Goal: Task Accomplishment & Management: Complete application form

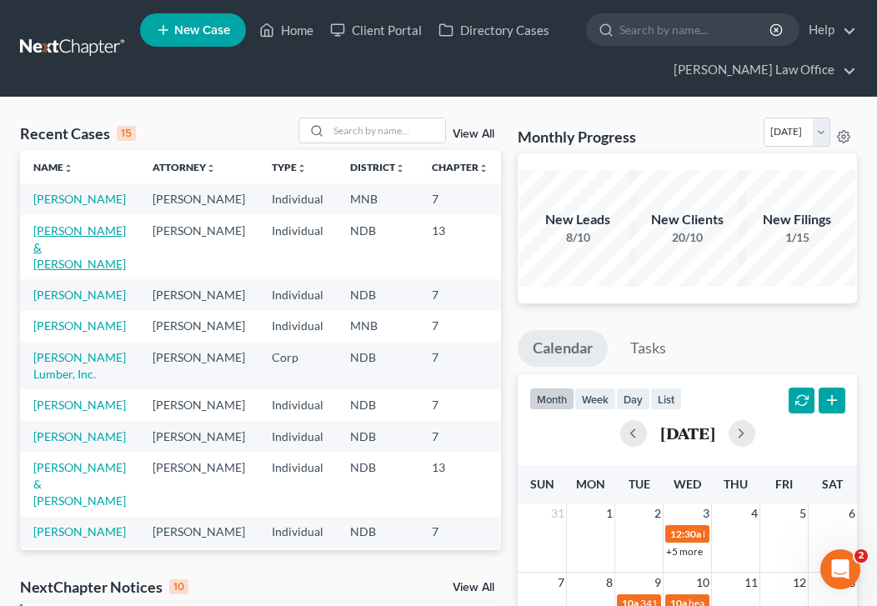
click at [46, 263] on link "[PERSON_NAME] & [PERSON_NAME]" at bounding box center [79, 247] width 93 height 48
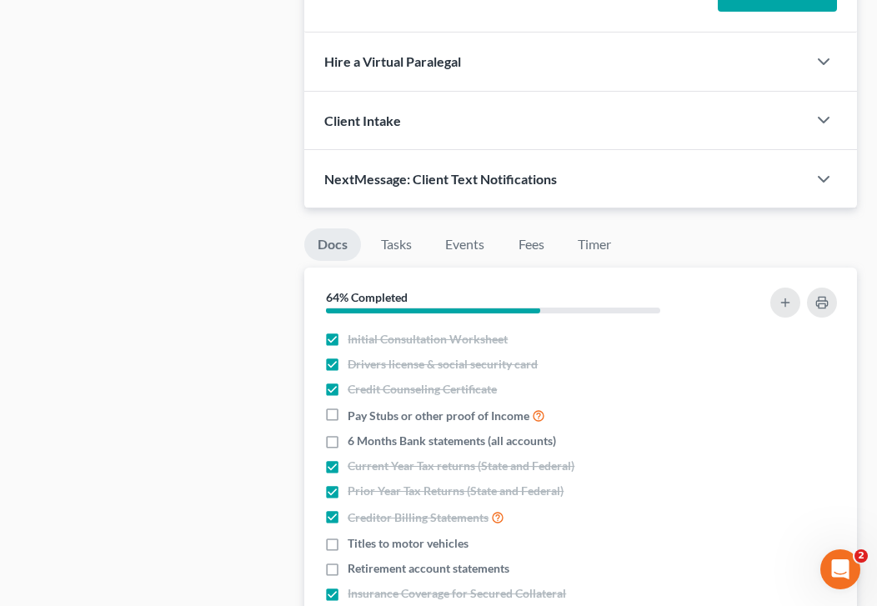
scroll to position [1152, 0]
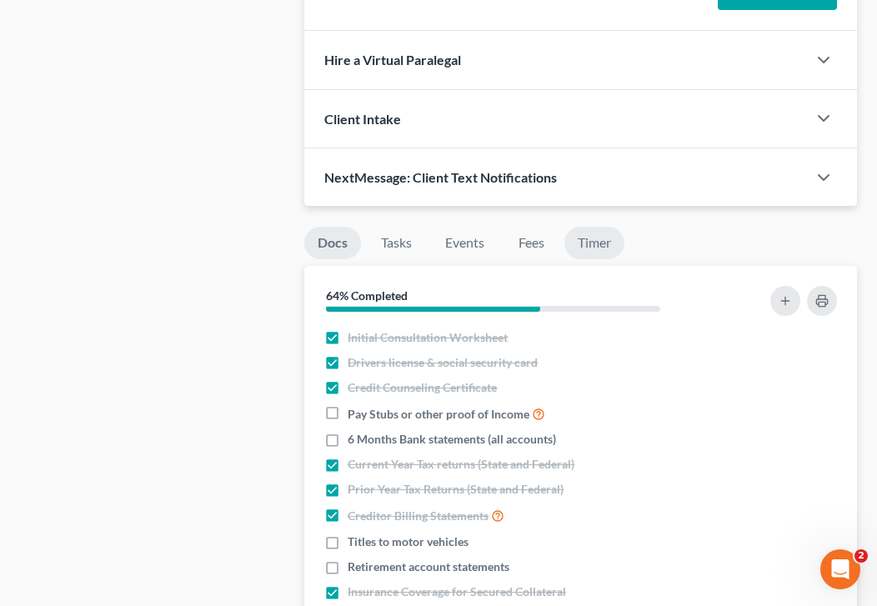
click at [604, 227] on link "Timer" at bounding box center [594, 243] width 60 height 33
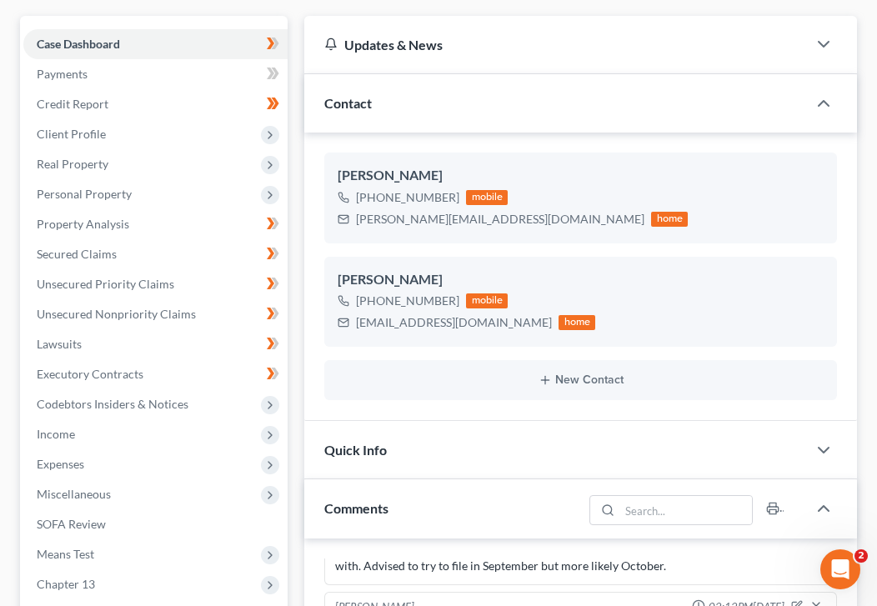
scroll to position [0, 0]
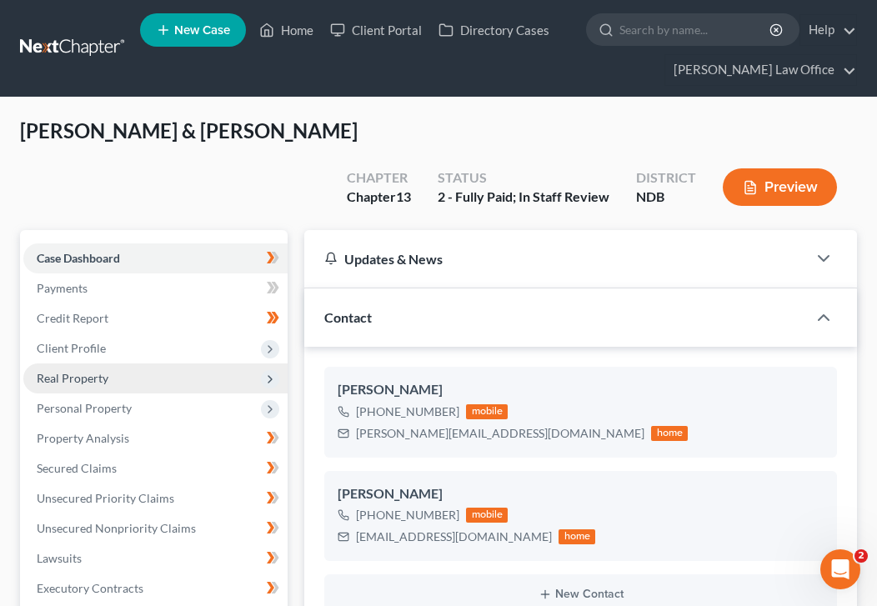
click at [174, 363] on span "Real Property" at bounding box center [155, 378] width 264 height 30
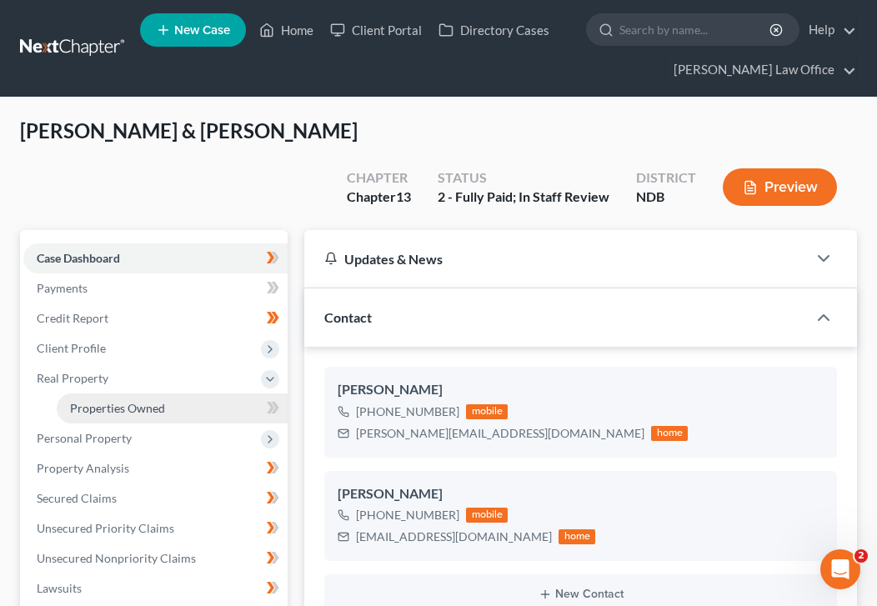
click at [179, 393] on link "Properties Owned" at bounding box center [172, 408] width 231 height 30
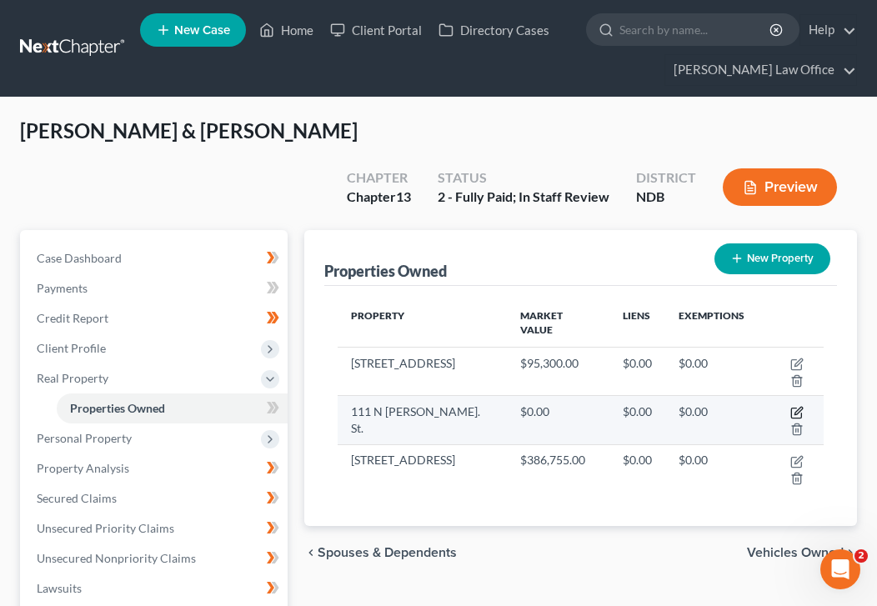
click at [794, 408] on icon "button" at bounding box center [798, 412] width 8 height 8
select select "29"
select select "8"
select select "2"
select select "0"
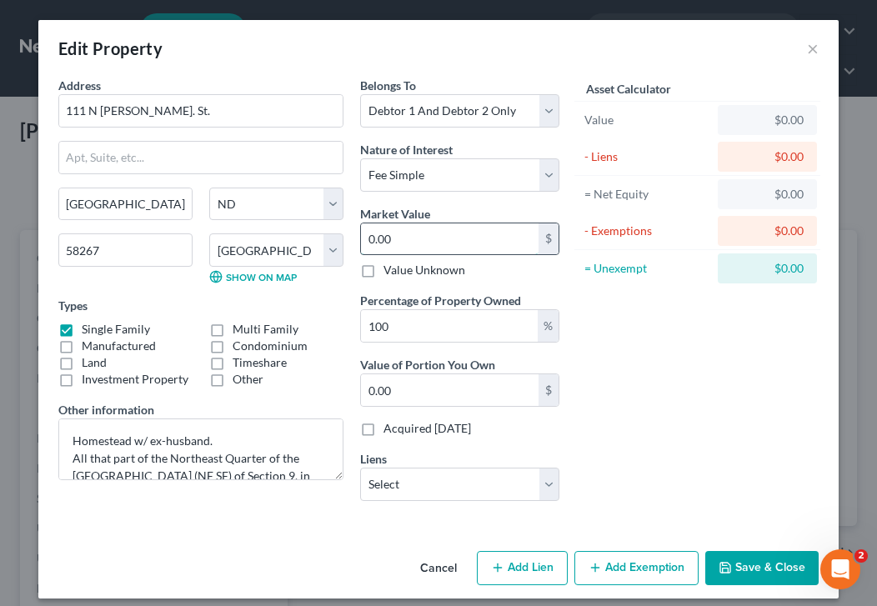
click at [408, 241] on input "0.00" at bounding box center [450, 239] width 178 height 32
type input "1"
type input "1.00"
type input "13"
type input "13.00"
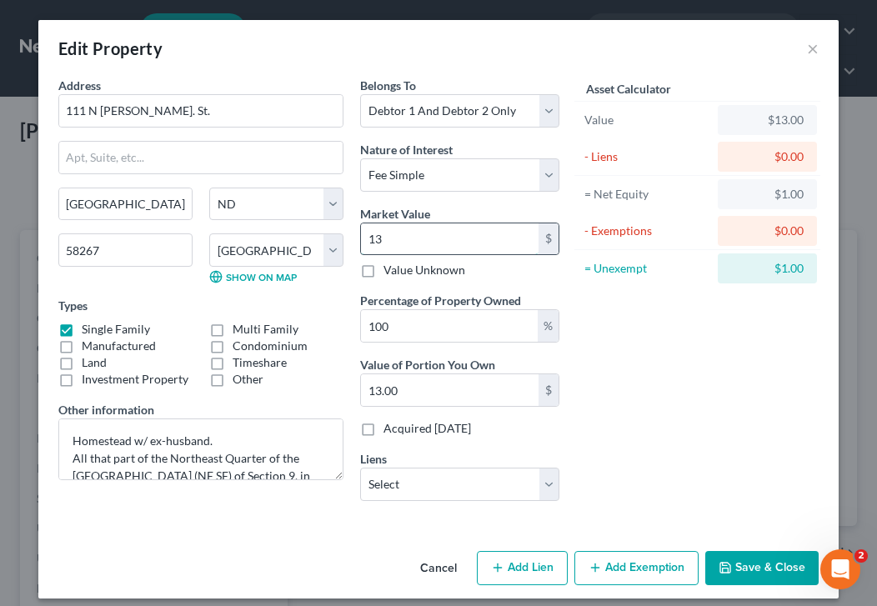
type input "136"
type input "136.00"
type input "1364"
type input "1,364.00"
type input "1,3640"
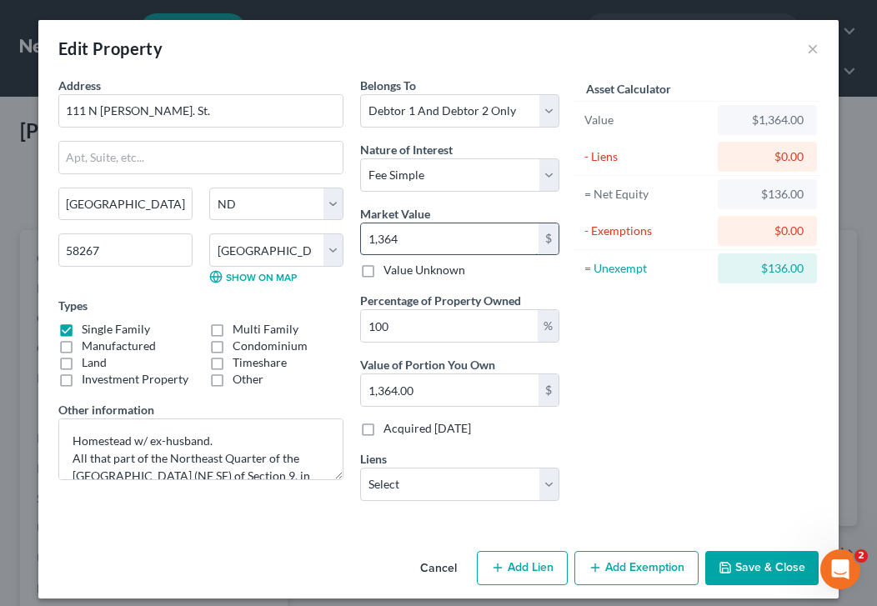
type input "13,640.00"
type input "13,6400"
type input "136,400.00"
type input "136,400"
click at [769, 569] on button "Save & Close" at bounding box center [761, 568] width 113 height 35
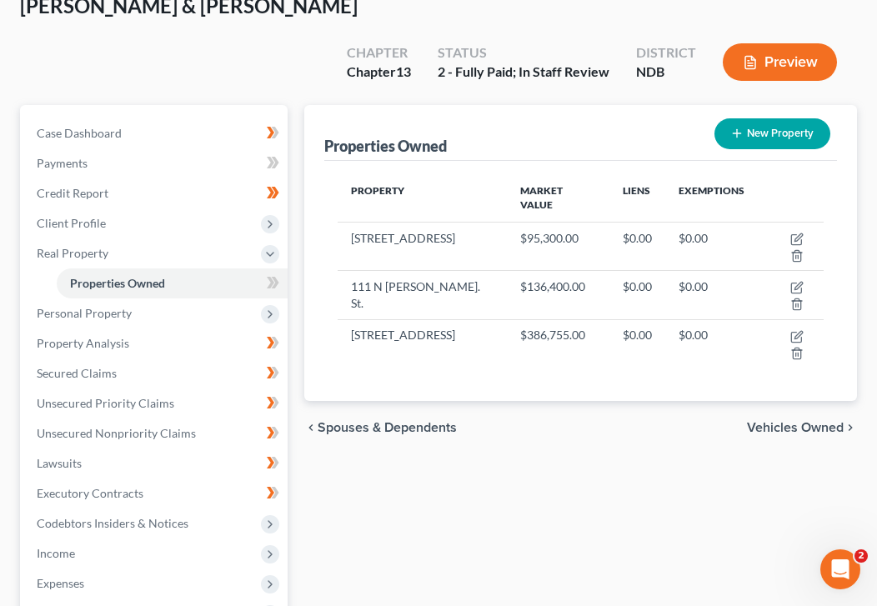
scroll to position [127, 0]
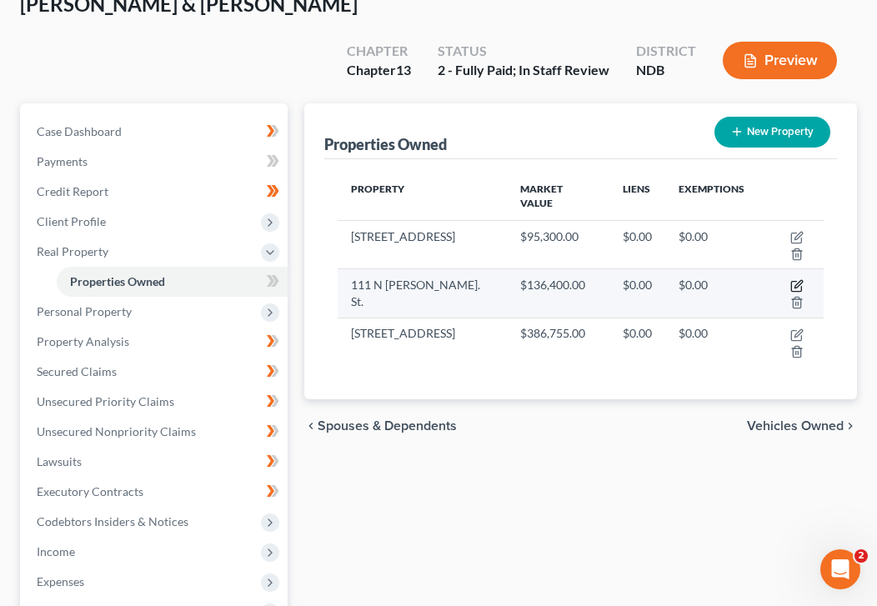
click at [790, 279] on icon "button" at bounding box center [796, 285] width 13 height 13
select select "29"
select select "8"
select select "2"
select select "0"
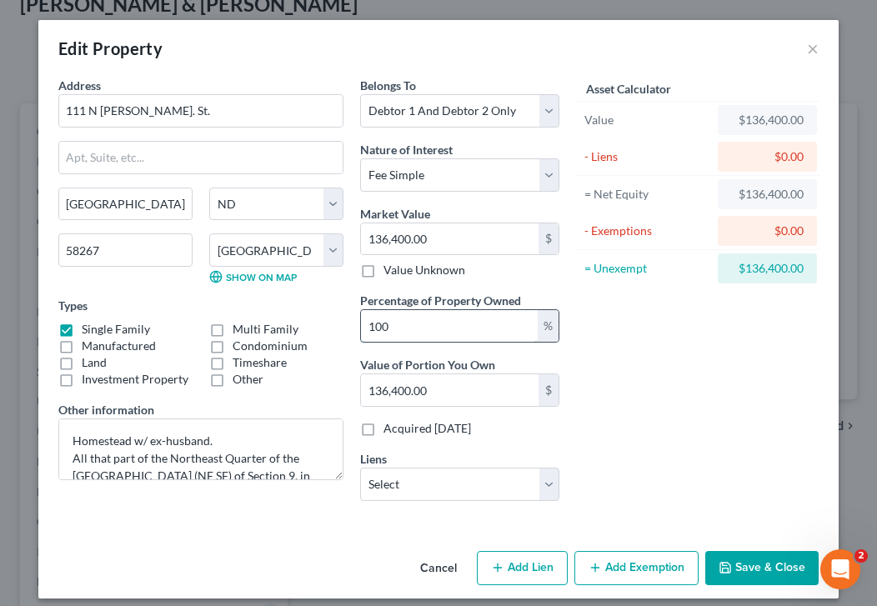
click at [446, 314] on input "100" at bounding box center [449, 326] width 177 height 32
click at [419, 326] on input "100" at bounding box center [449, 326] width 177 height 32
type input "10"
type input "13,640.00"
type input "1"
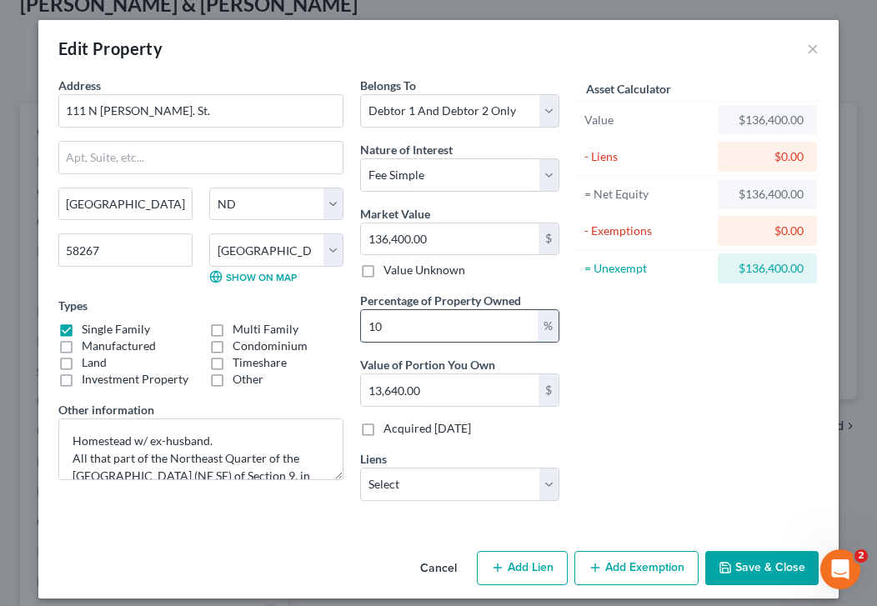
type input "1,364.00"
type input "5"
type input "6,820.00"
type input "50"
type input "68,200.00"
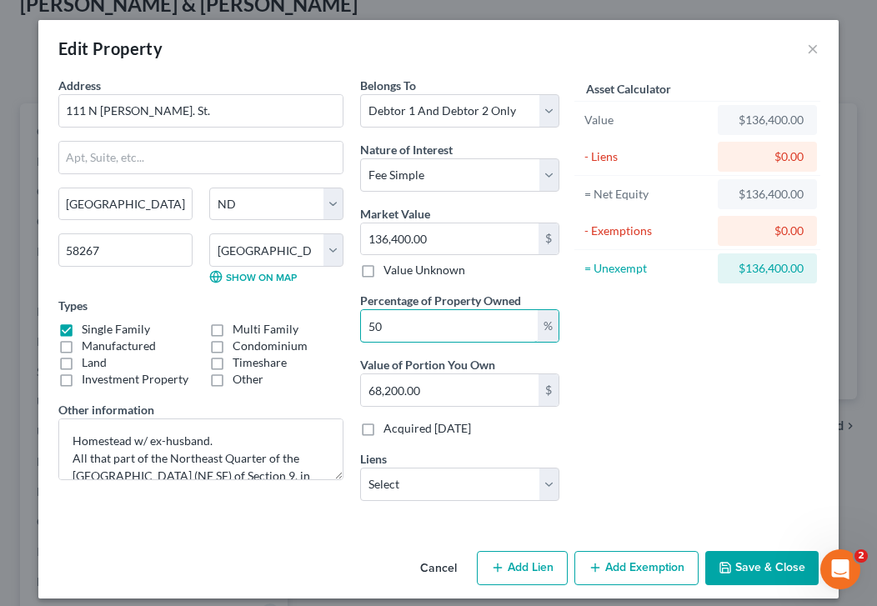
type input "50"
click at [774, 562] on button "Save & Close" at bounding box center [761, 568] width 113 height 35
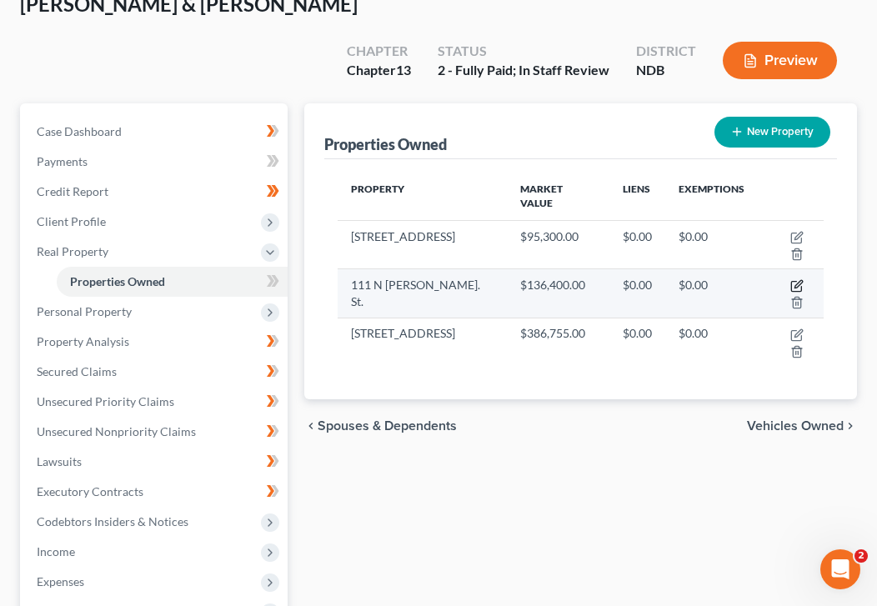
click at [794, 281] on icon "button" at bounding box center [798, 285] width 8 height 8
select select "29"
select select "8"
select select "2"
select select "0"
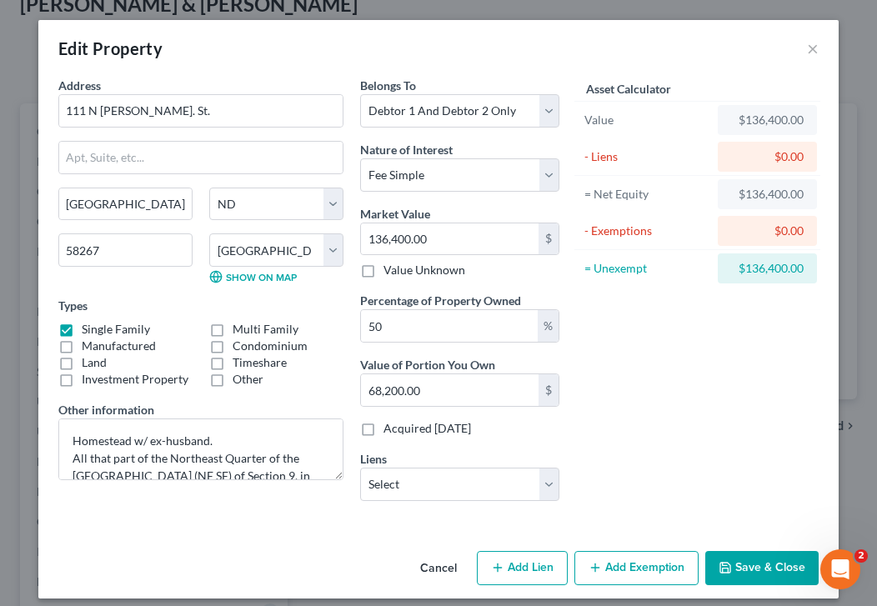
scroll to position [13, 0]
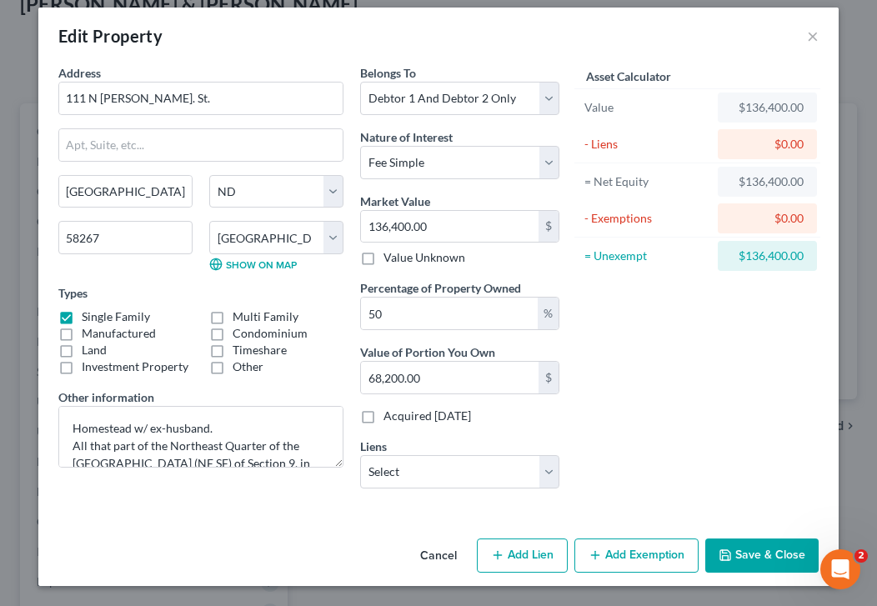
click at [531, 549] on button "Add Lien" at bounding box center [522, 556] width 91 height 35
select select "2"
select select "0"
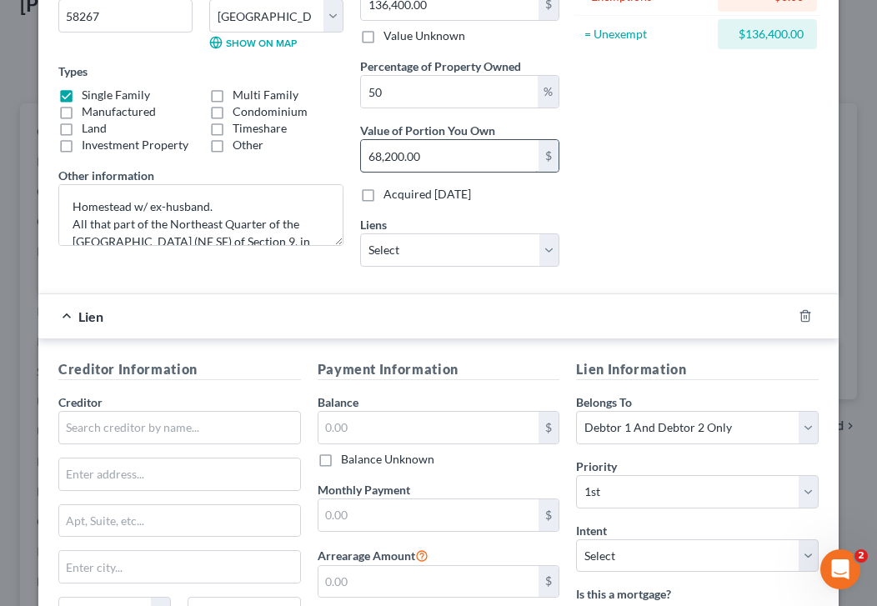
scroll to position [0, 0]
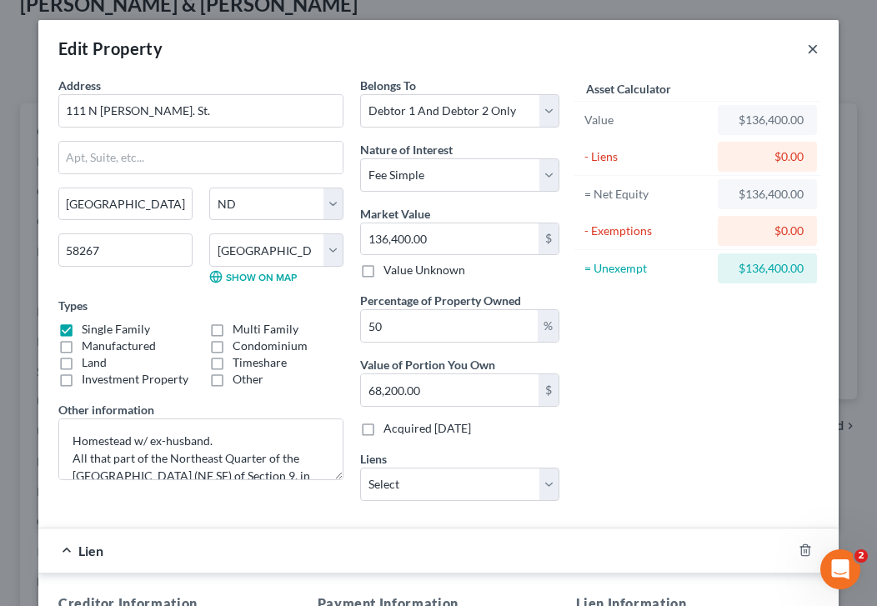
click at [812, 52] on button "×" at bounding box center [813, 48] width 12 height 20
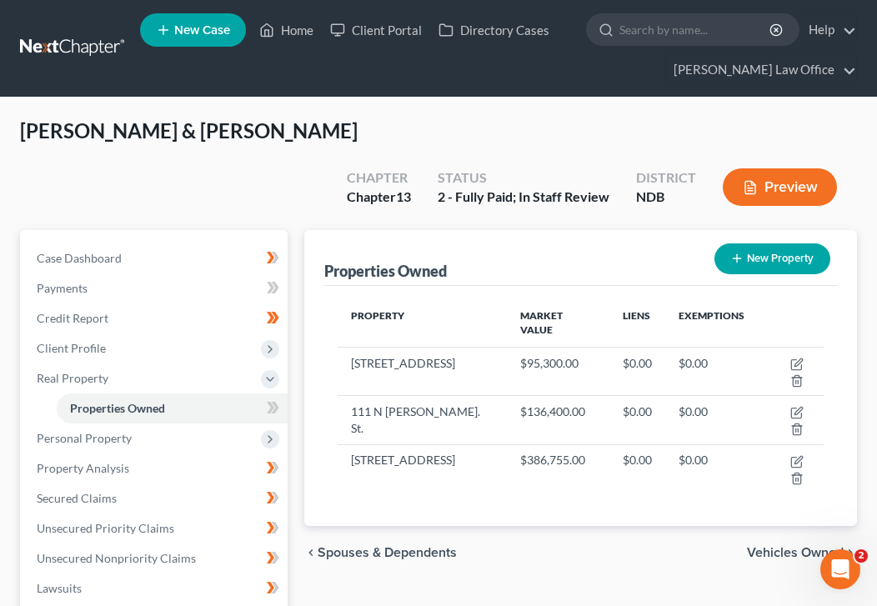
click at [380, 546] on span "Spouses & Dependents" at bounding box center [387, 552] width 139 height 13
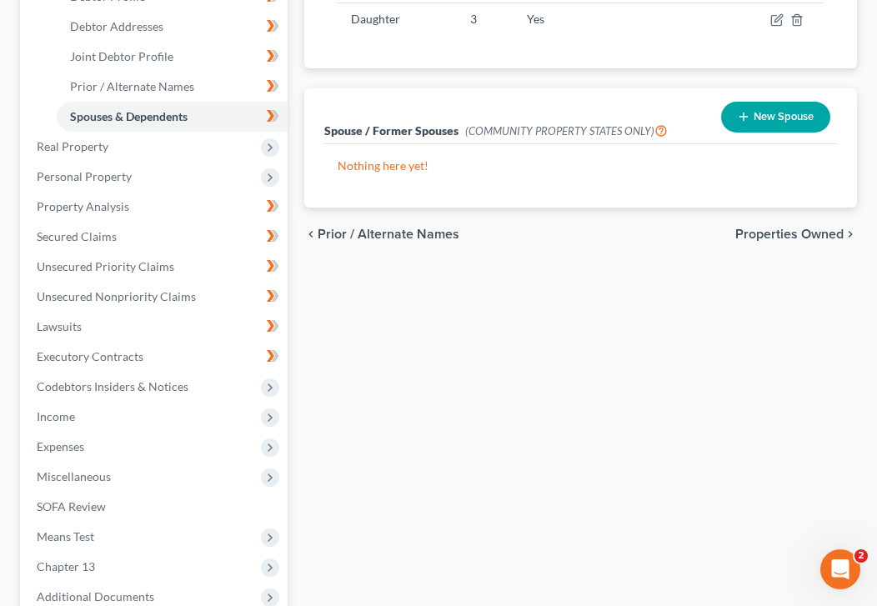
scroll to position [450, 0]
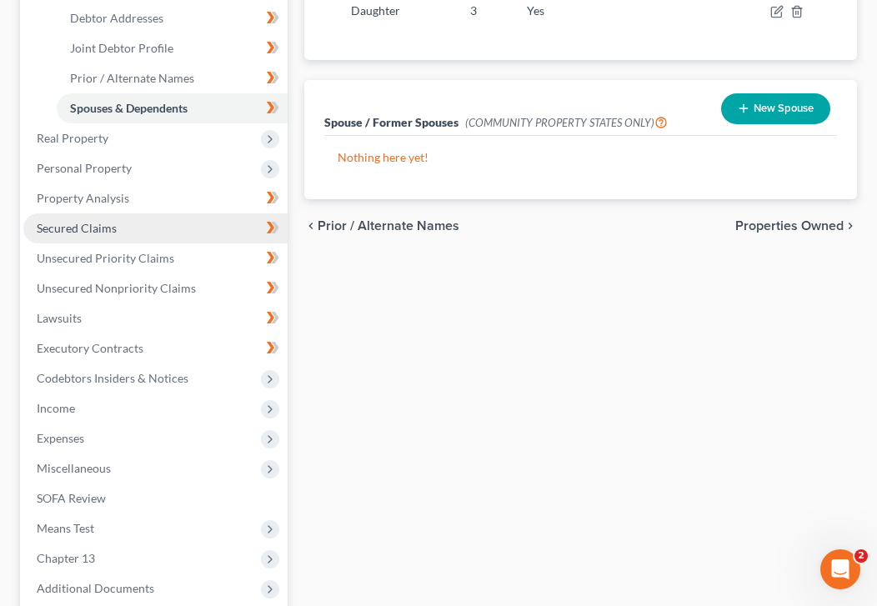
click at [130, 213] on link "Secured Claims" at bounding box center [155, 228] width 264 height 30
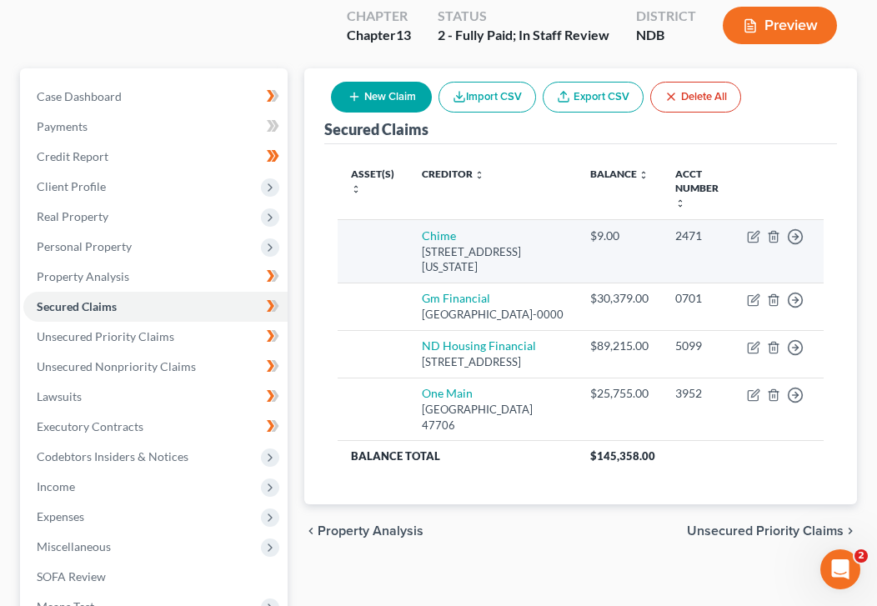
scroll to position [163, 0]
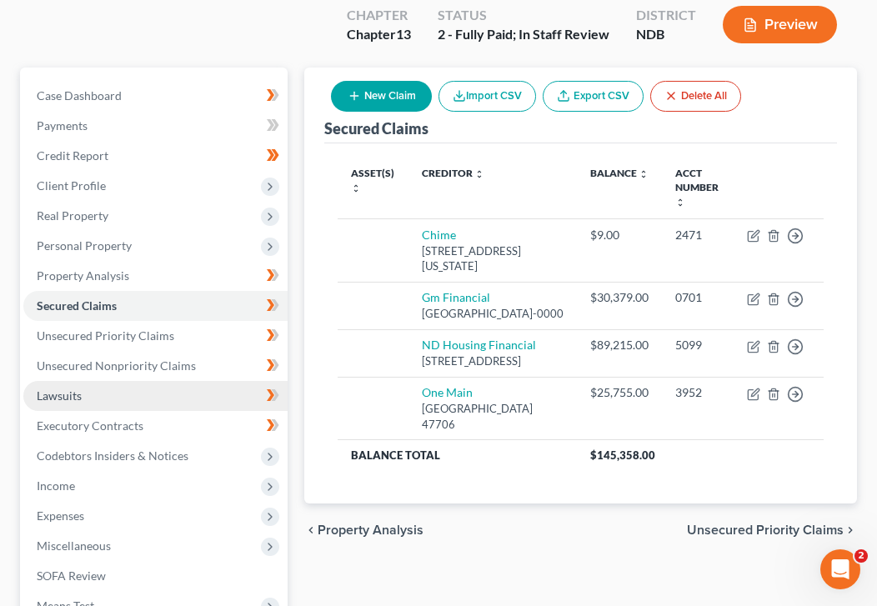
click at [118, 381] on link "Lawsuits" at bounding box center [155, 396] width 264 height 30
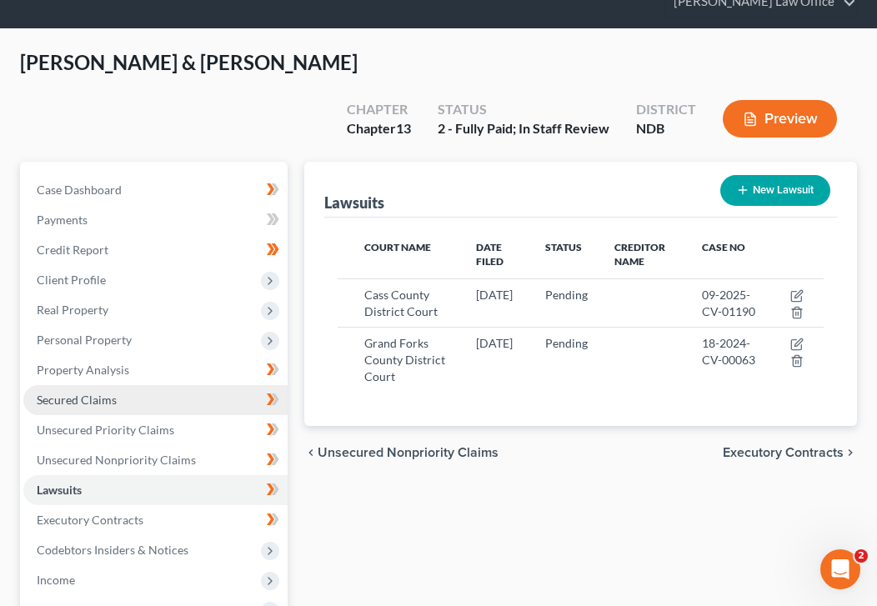
scroll to position [81, 0]
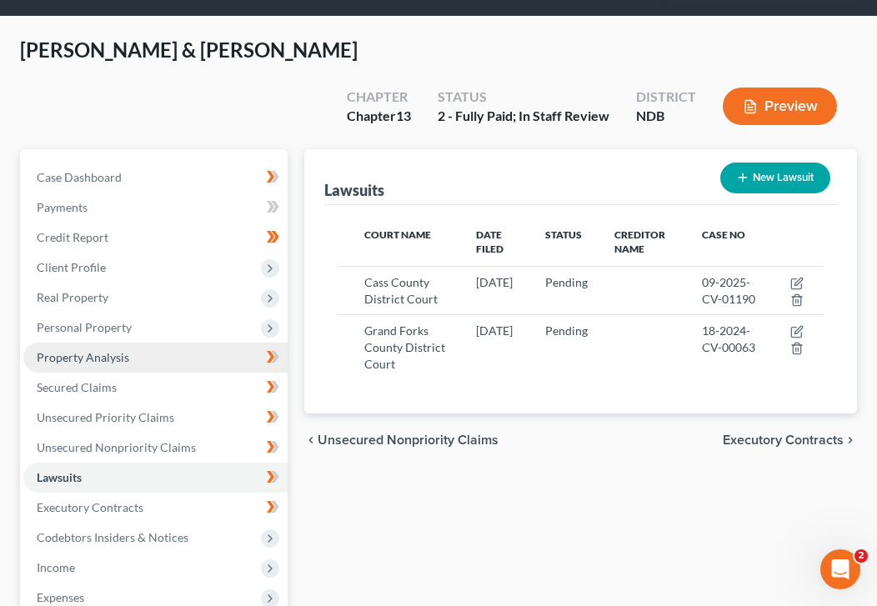
click at [113, 350] on span "Property Analysis" at bounding box center [83, 357] width 93 height 14
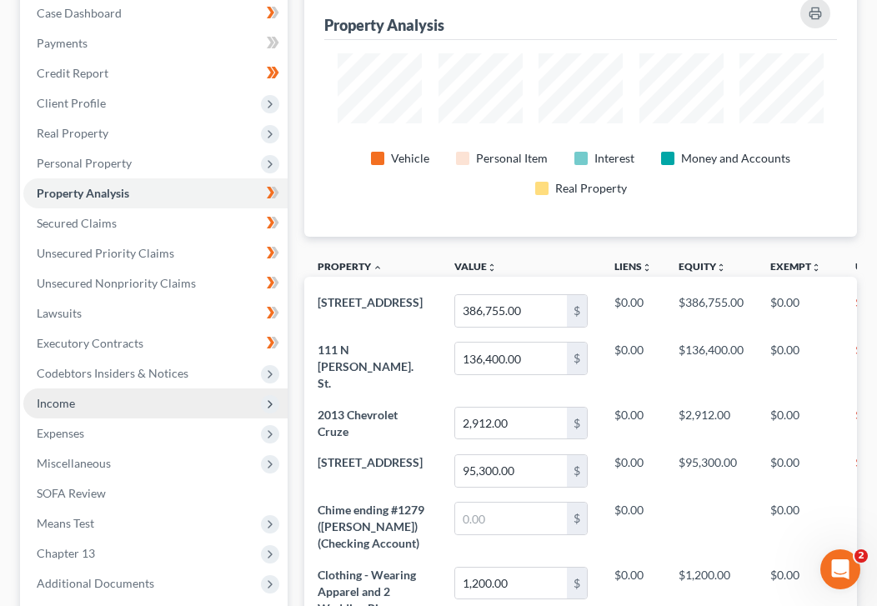
scroll to position [242, 0]
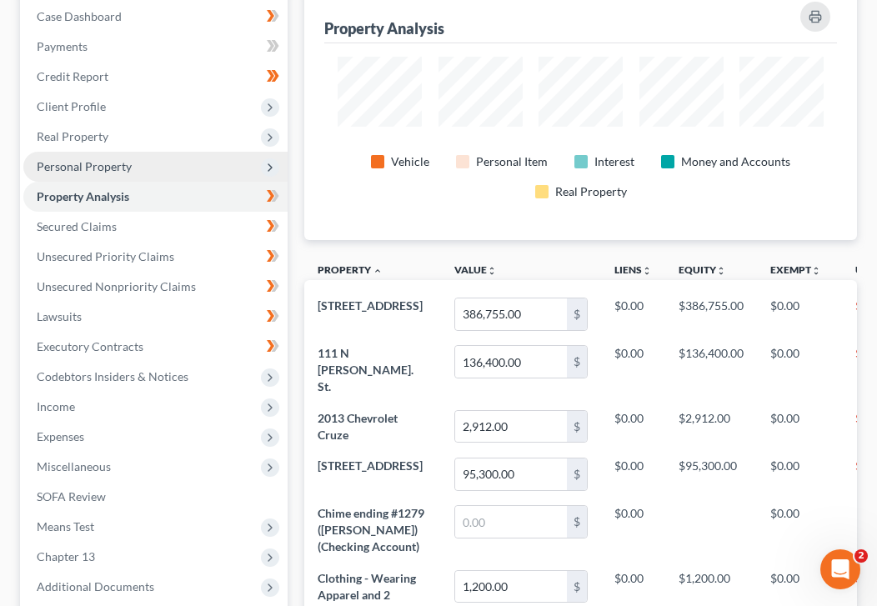
click at [196, 152] on span "Personal Property" at bounding box center [155, 167] width 264 height 30
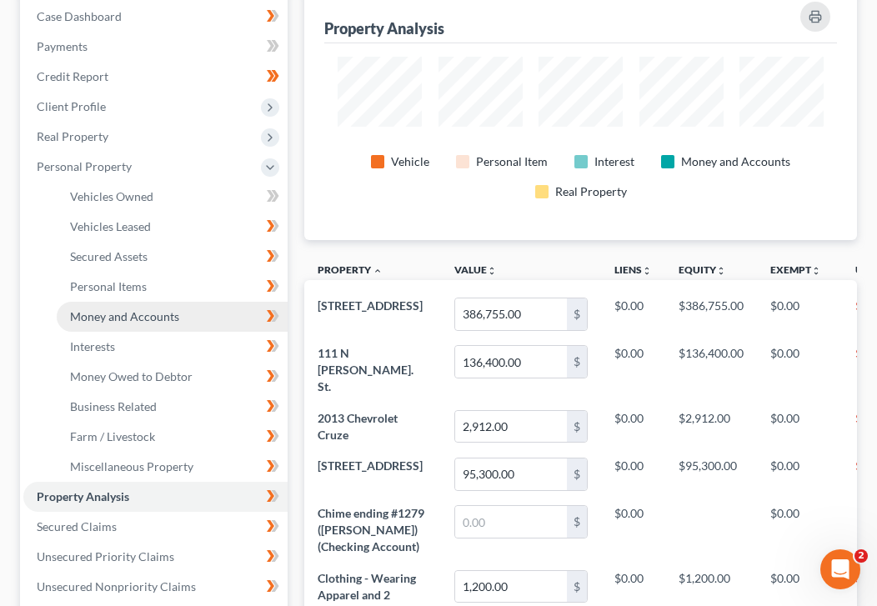
click at [188, 302] on link "Money and Accounts" at bounding box center [172, 317] width 231 height 30
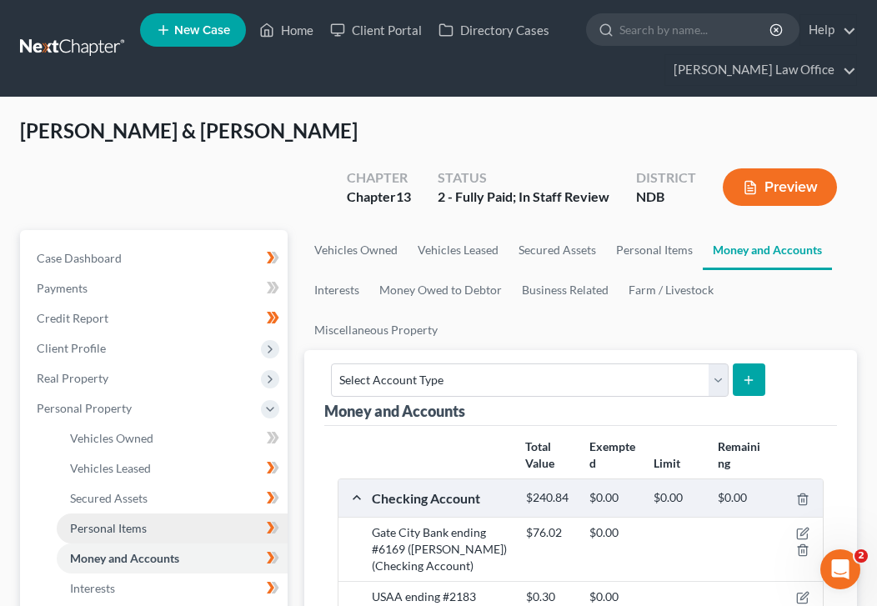
click at [155, 514] on link "Personal Items" at bounding box center [172, 529] width 231 height 30
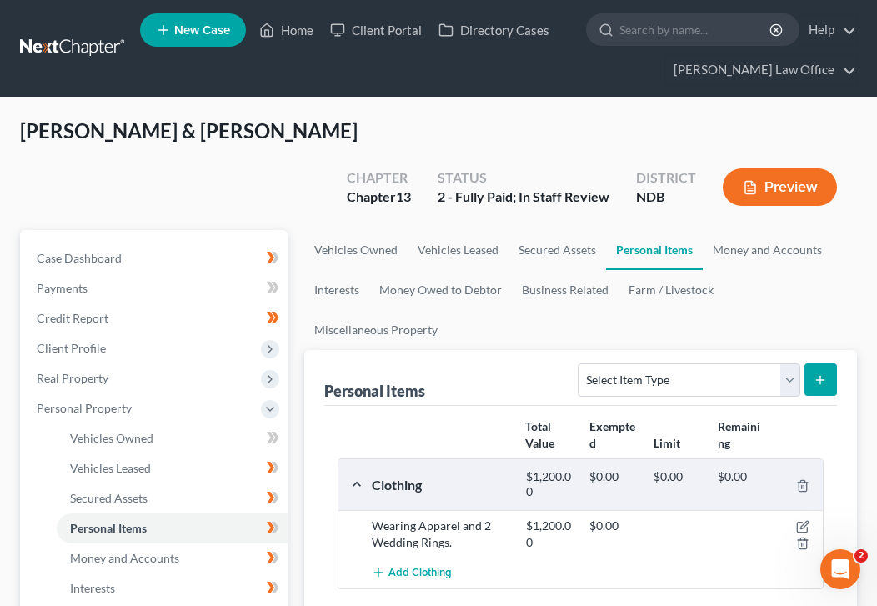
click at [559, 287] on ul "Vehicles Owned Vehicles Leased Secured Assets Personal Items Money and Accounts…" at bounding box center [580, 290] width 553 height 120
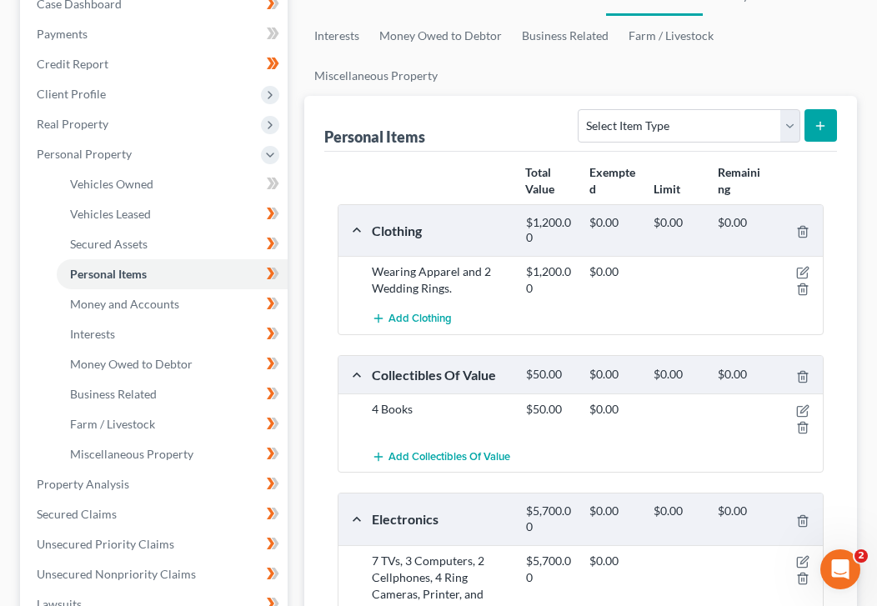
scroll to position [255, 0]
click at [804, 265] on icon "button" at bounding box center [802, 271] width 13 height 13
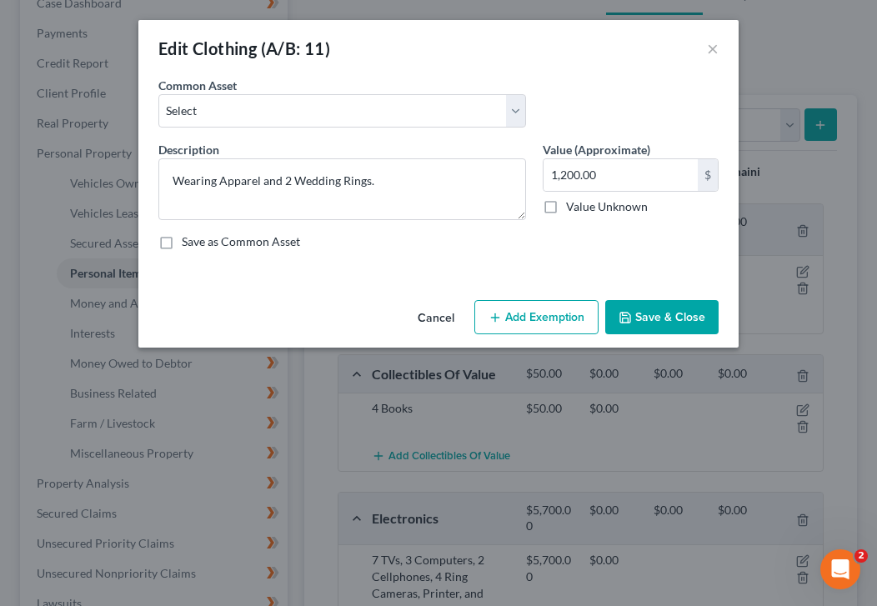
click at [554, 335] on div "Cancel Add Exemption Save & Close" at bounding box center [438, 320] width 600 height 55
click at [545, 313] on button "Add Exemption" at bounding box center [536, 317] width 124 height 35
select select "2"
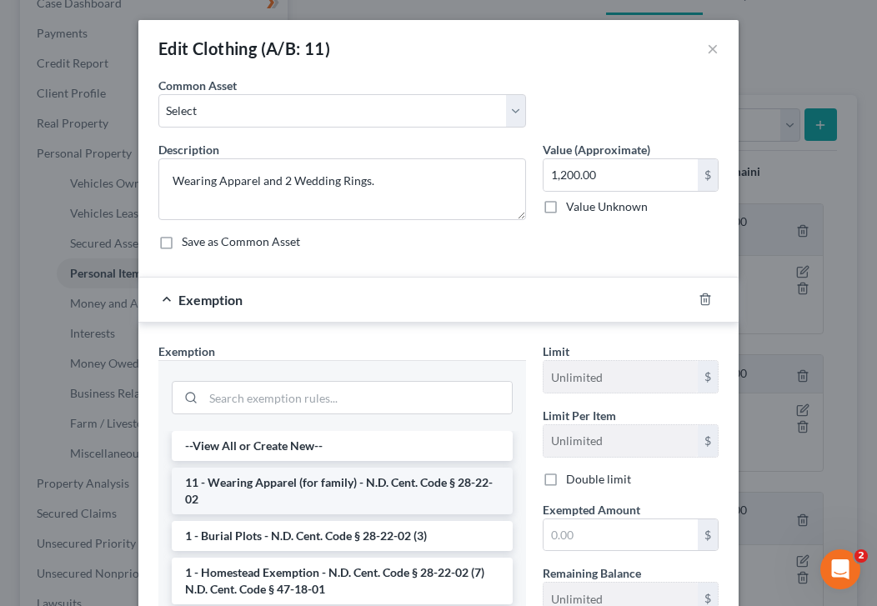
click at [268, 474] on li "11 - Wearing Apparel (for family) - N.D. Cent. Code § 28-22-02" at bounding box center [342, 491] width 341 height 47
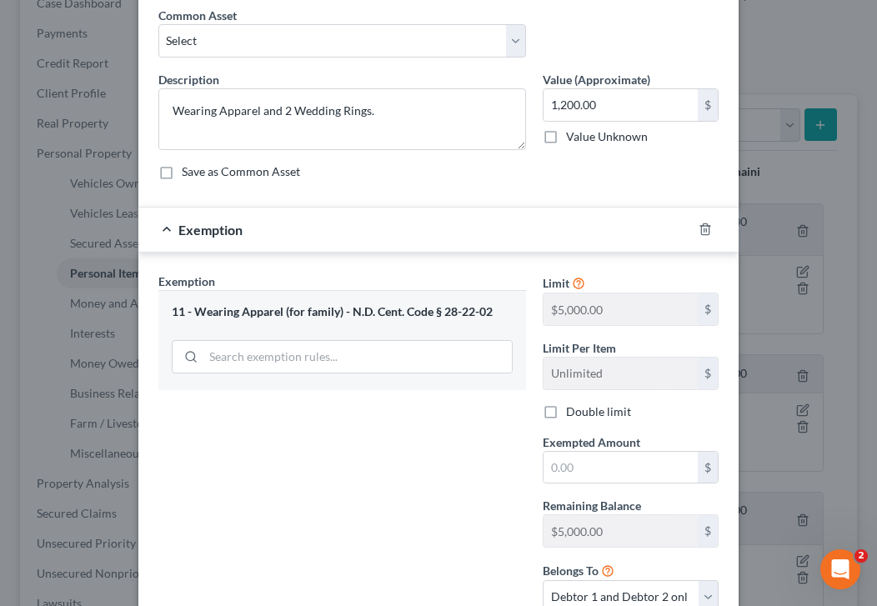
scroll to position [76, 0]
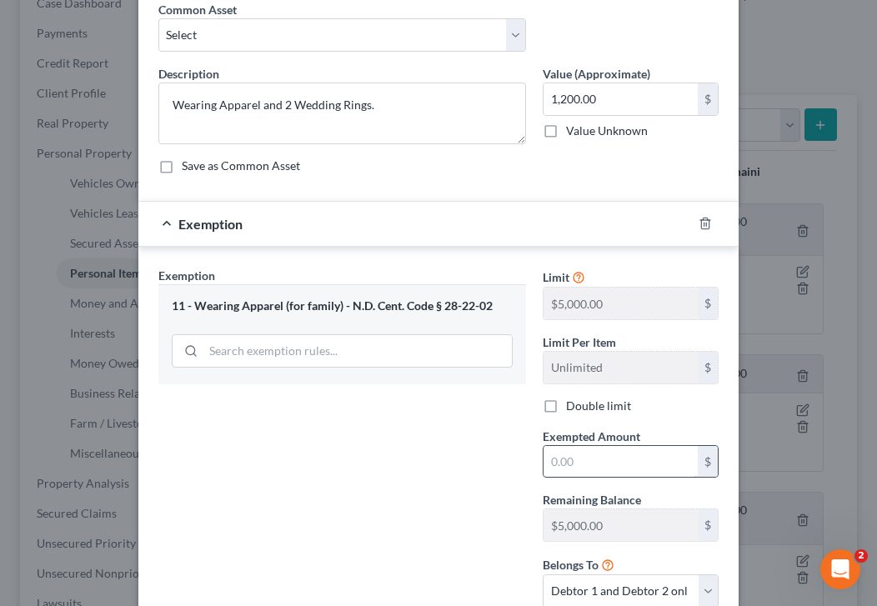
click at [593, 458] on input "text" at bounding box center [621, 462] width 154 height 32
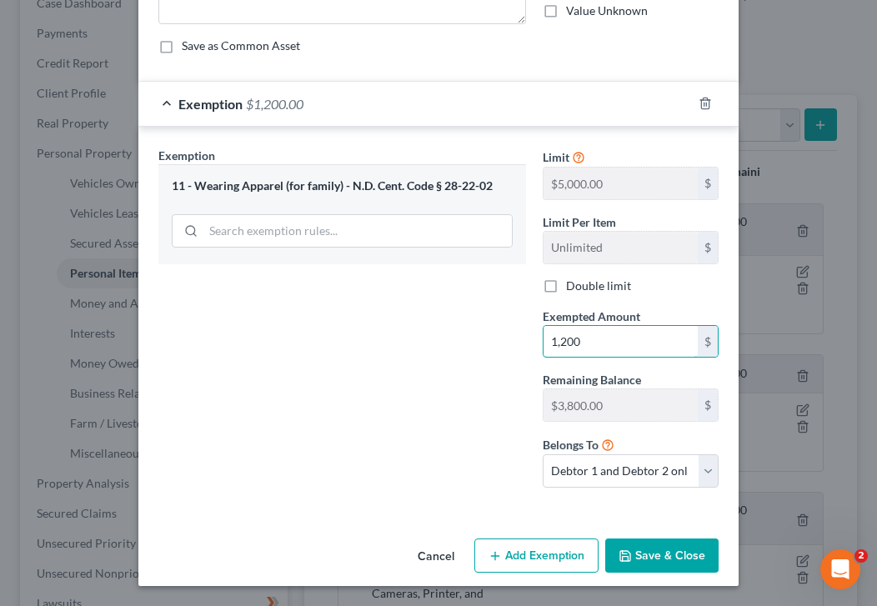
type input "1,200"
click at [668, 554] on button "Save & Close" at bounding box center [661, 556] width 113 height 35
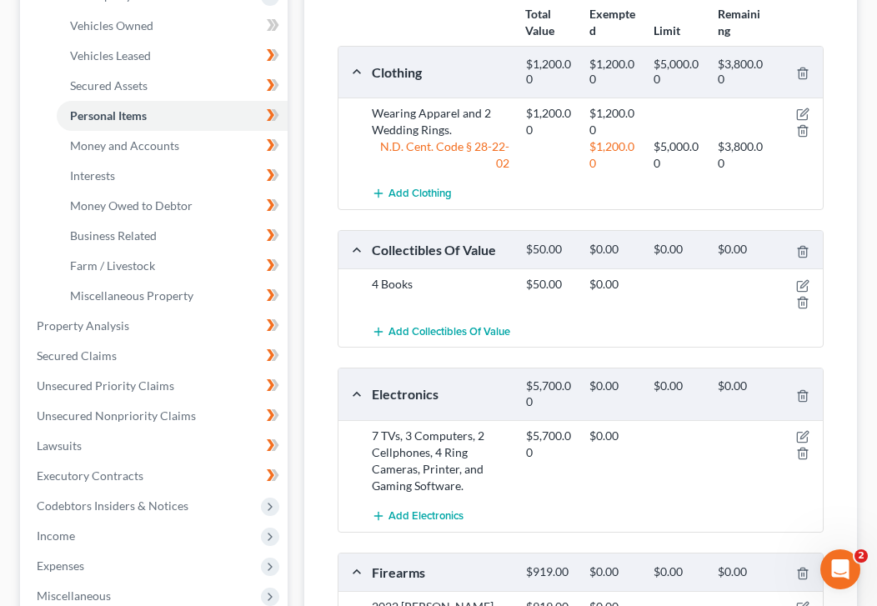
scroll to position [416, 0]
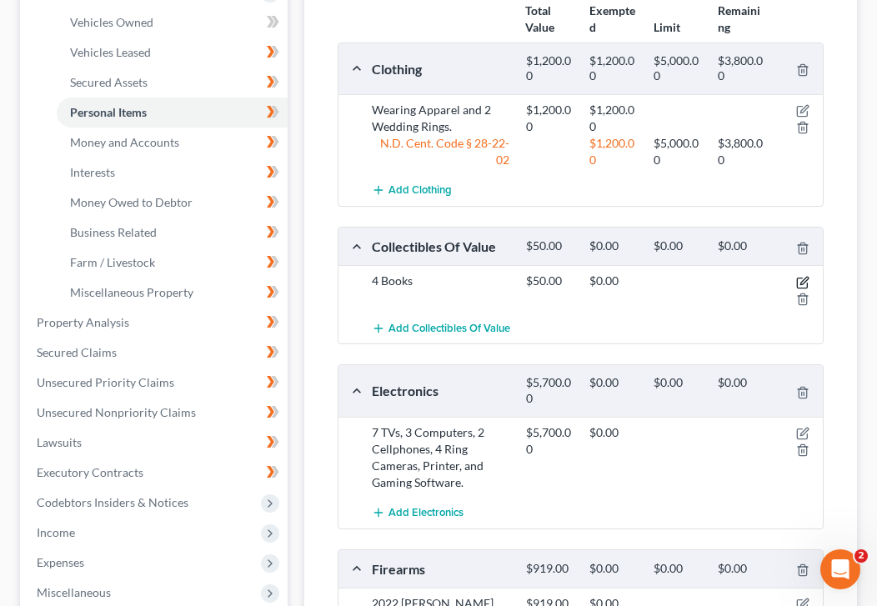
click at [804, 277] on icon "button" at bounding box center [804, 281] width 8 height 8
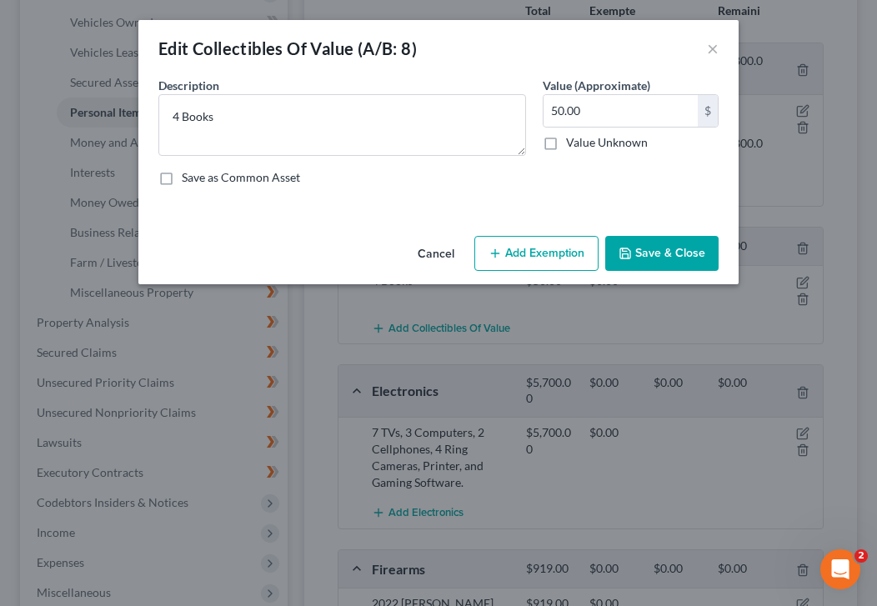
click at [539, 265] on button "Add Exemption" at bounding box center [536, 253] width 124 height 35
select select "2"
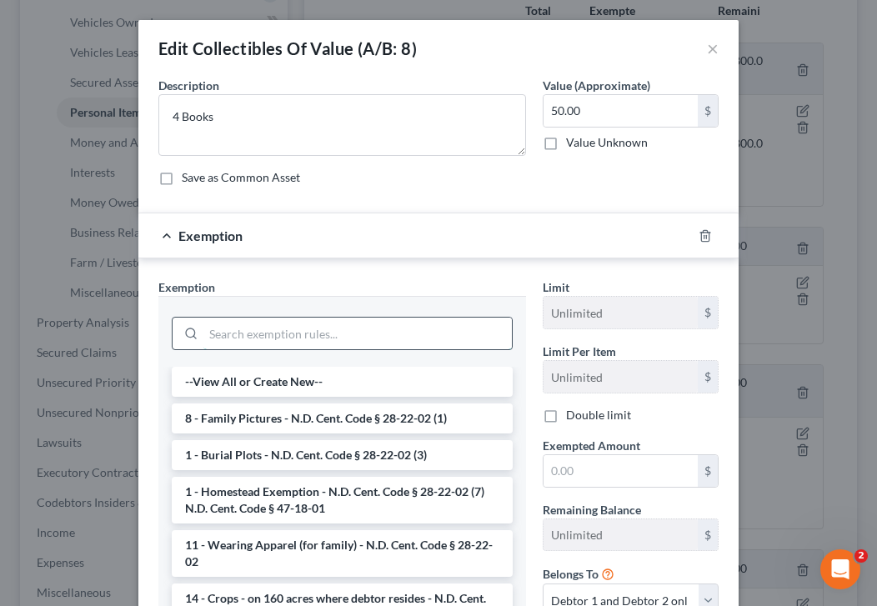
click at [333, 337] on input "search" at bounding box center [357, 334] width 308 height 32
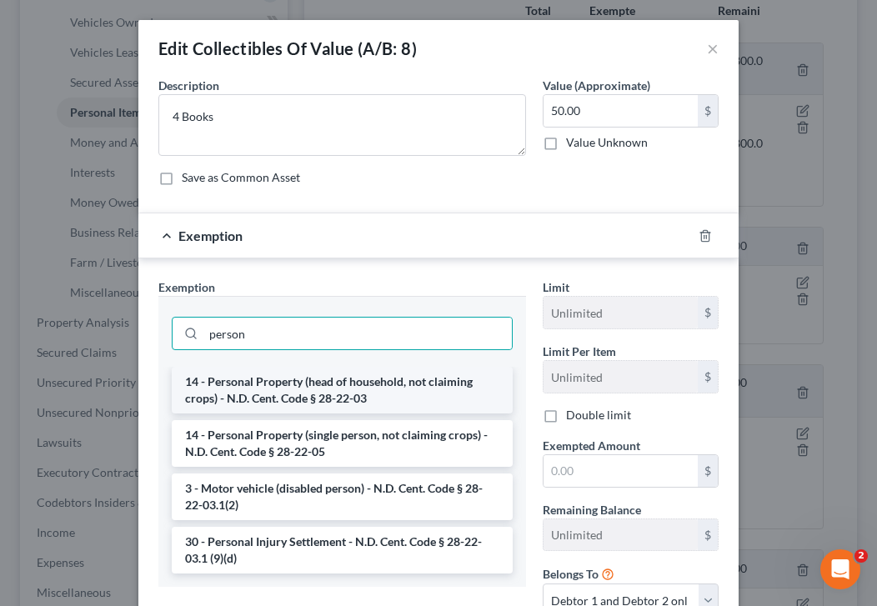
click at [362, 390] on li "14 - Personal Property (head of household, not claiming crops) - N.D. Cent. Cod…" at bounding box center [342, 390] width 341 height 47
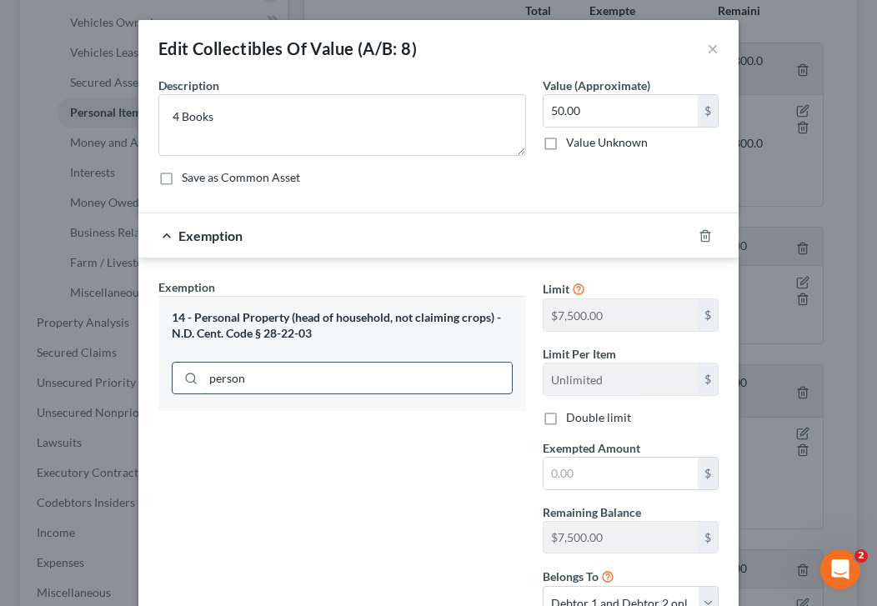
click at [258, 387] on input "person" at bounding box center [357, 379] width 308 height 32
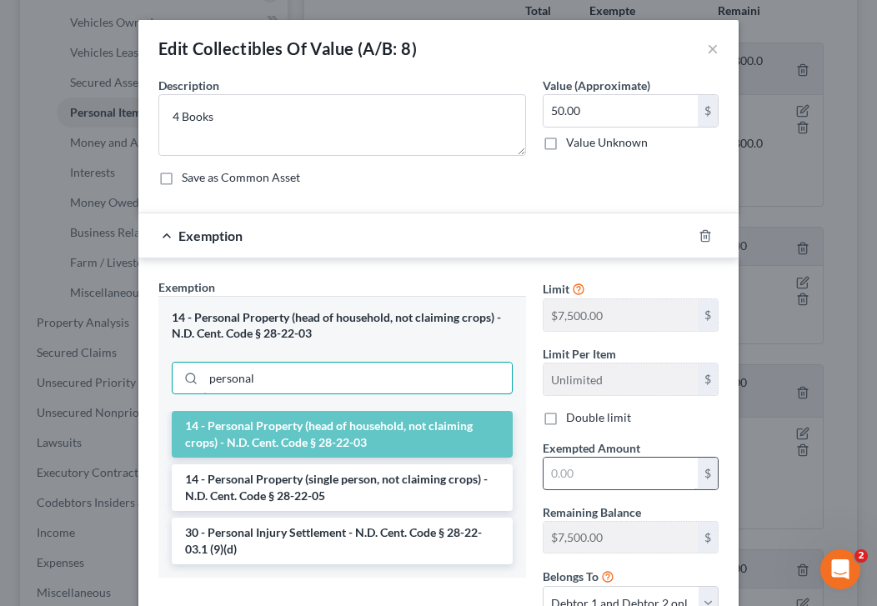
type input "personal"
click at [573, 482] on input "text" at bounding box center [621, 474] width 154 height 32
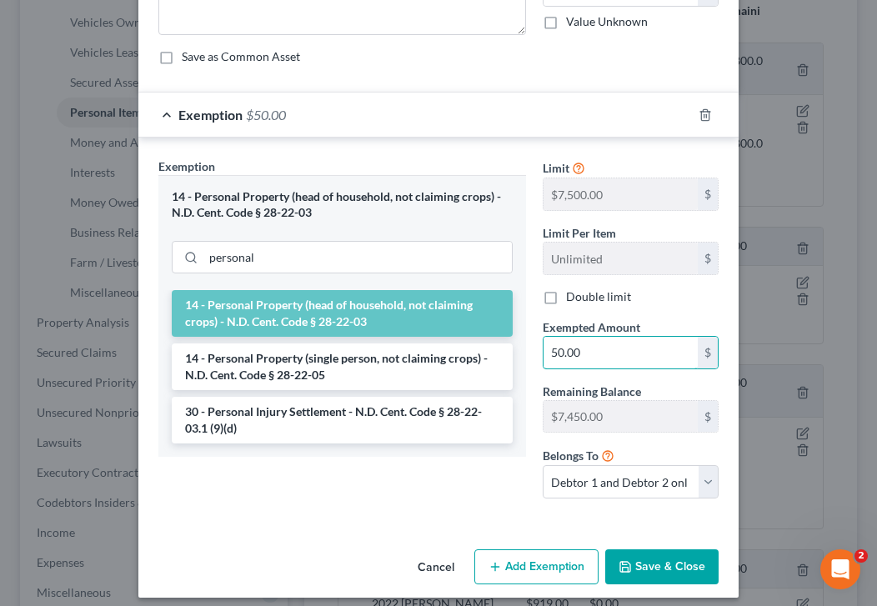
scroll to position [123, 0]
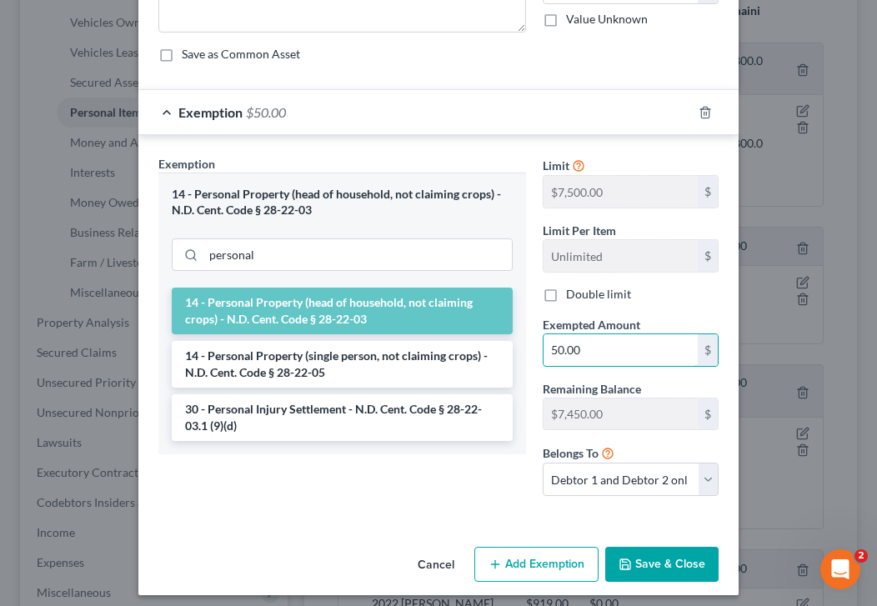
type input "50.00"
click at [662, 561] on button "Save & Close" at bounding box center [661, 564] width 113 height 35
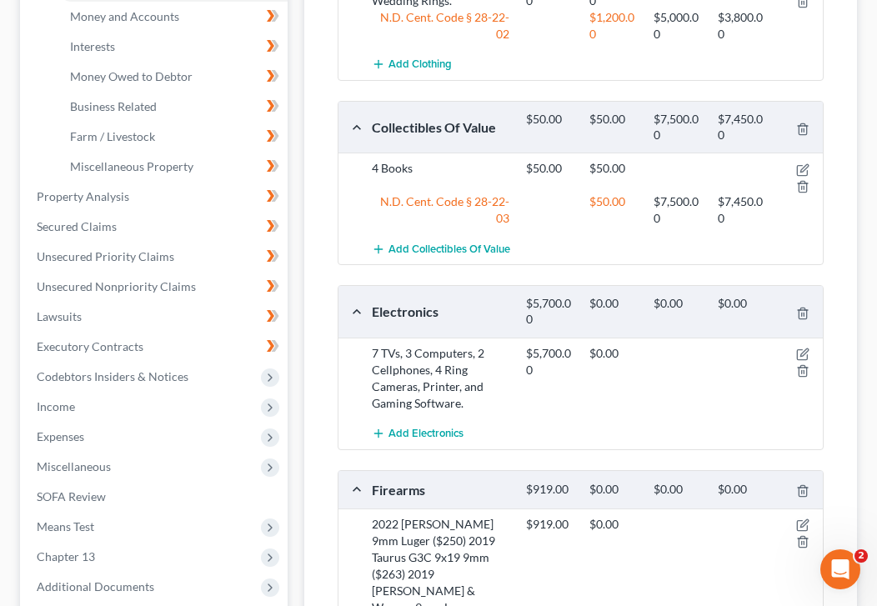
scroll to position [562, 0]
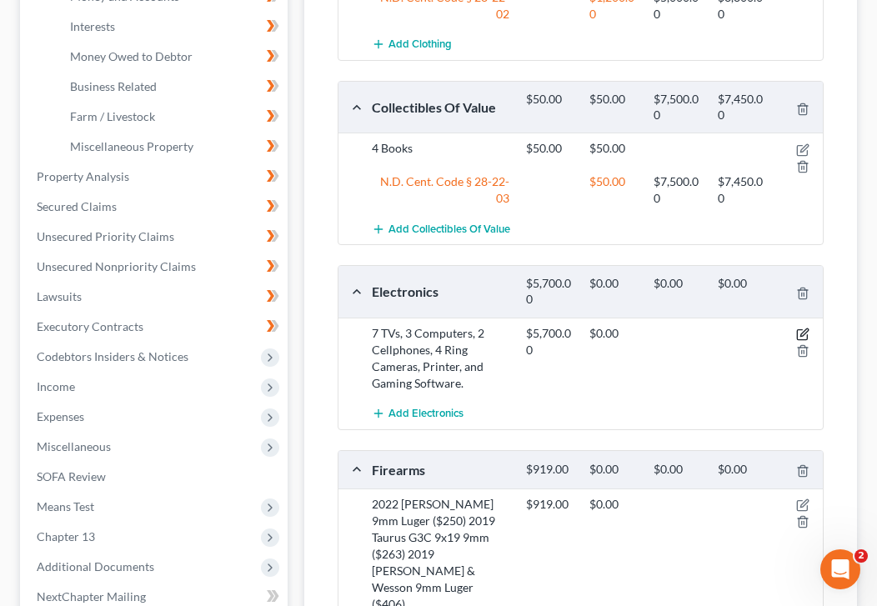
click at [802, 328] on icon "button" at bounding box center [804, 332] width 8 height 8
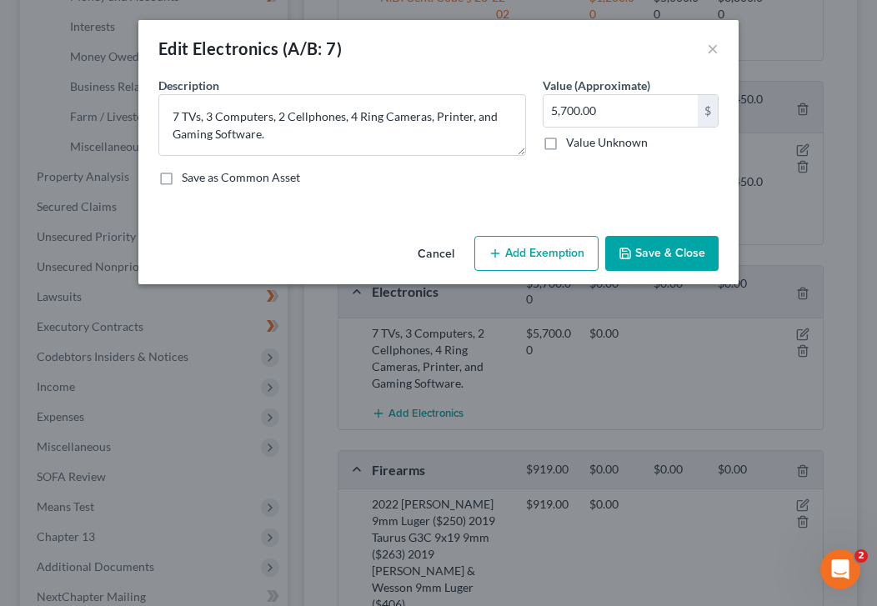
click at [551, 251] on button "Add Exemption" at bounding box center [536, 253] width 124 height 35
select select "2"
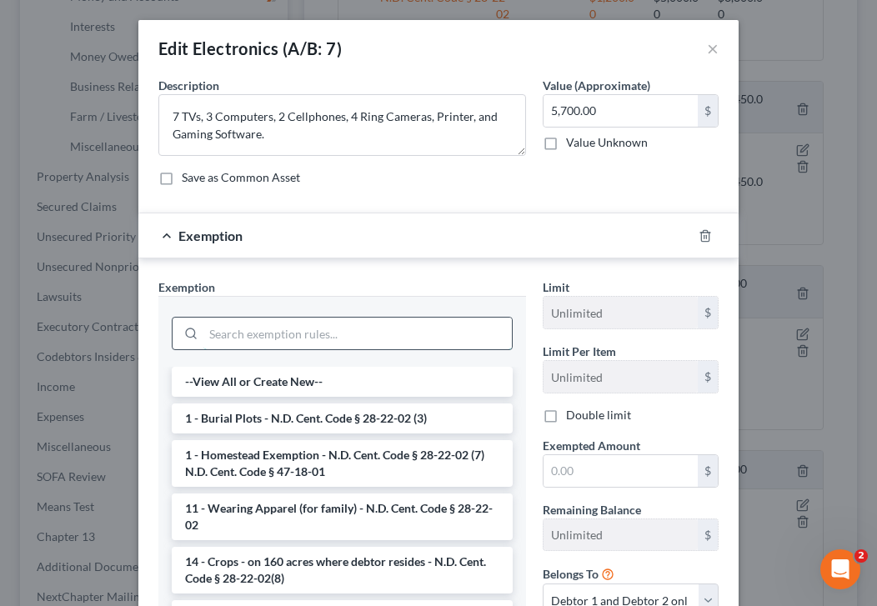
click at [284, 328] on input "search" at bounding box center [357, 334] width 308 height 32
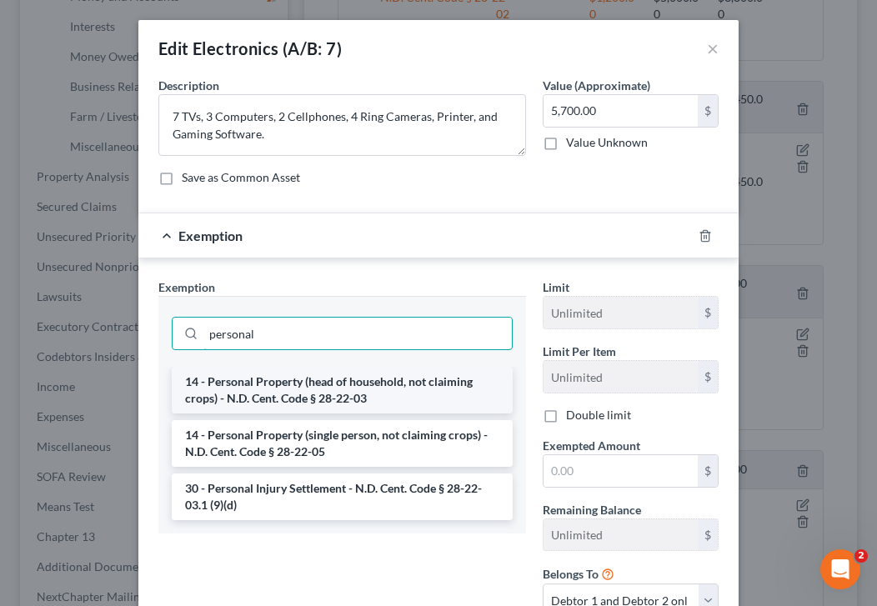
type input "personal"
click at [342, 399] on li "14 - Personal Property (head of household, not claiming crops) - N.D. Cent. Cod…" at bounding box center [342, 390] width 341 height 47
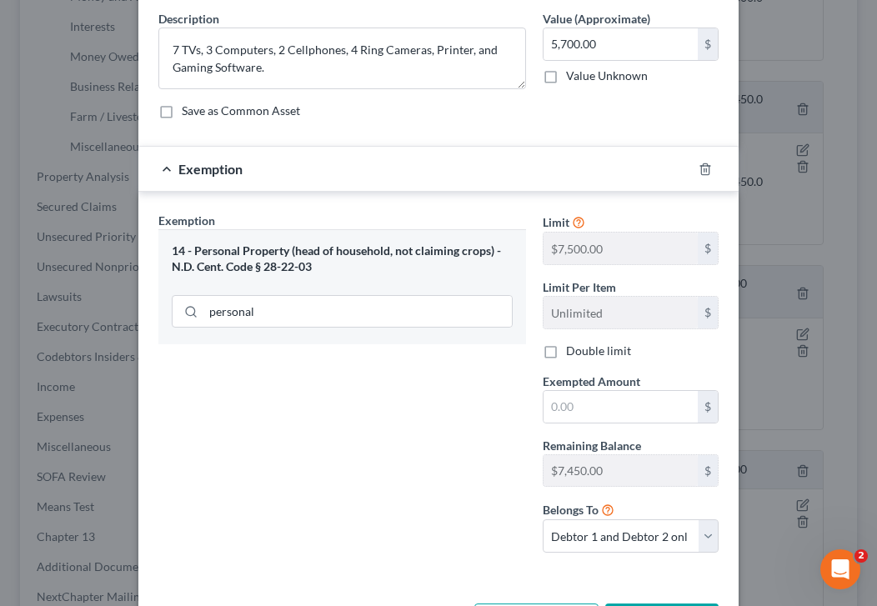
scroll to position [63, 0]
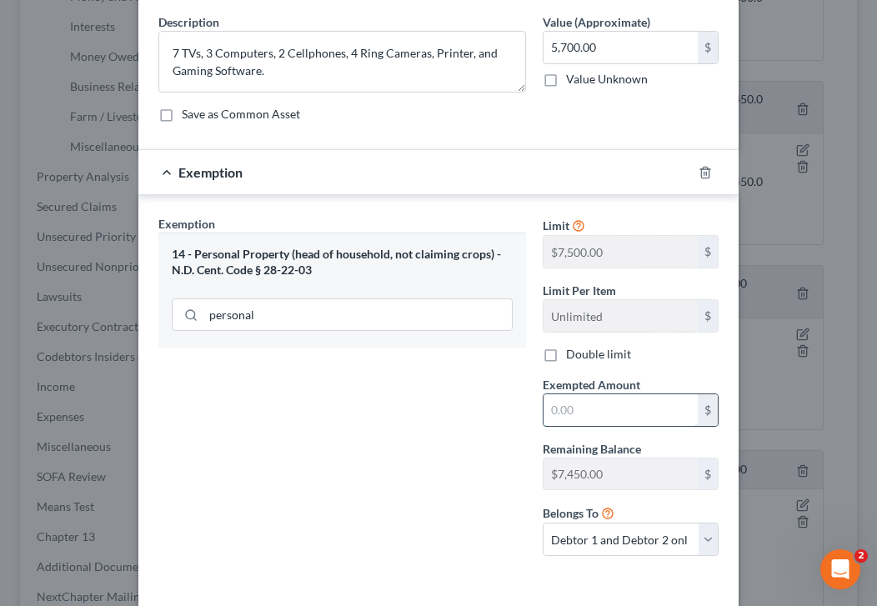
click at [578, 415] on input "text" at bounding box center [621, 410] width 154 height 32
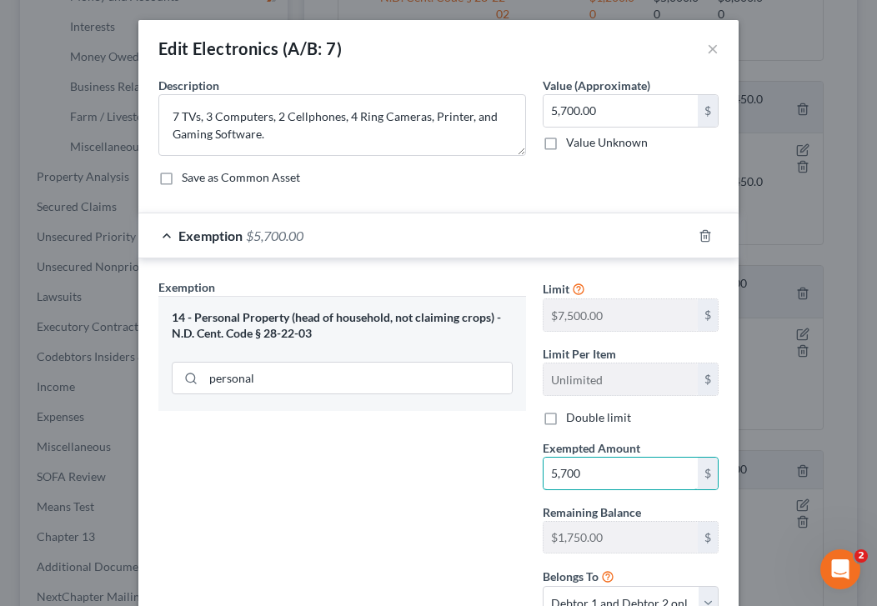
scroll to position [133, 0]
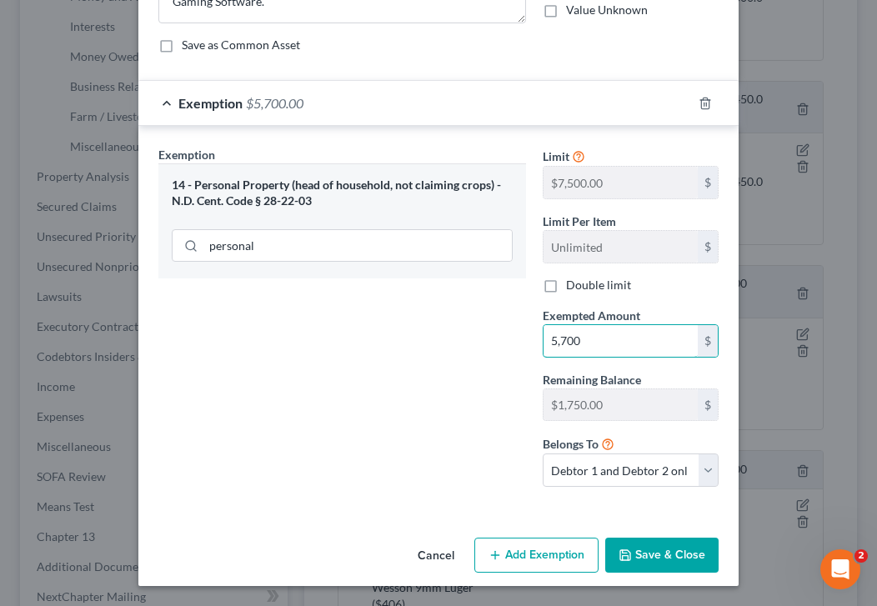
type input "5,700"
click at [668, 559] on button "Save & Close" at bounding box center [661, 555] width 113 height 35
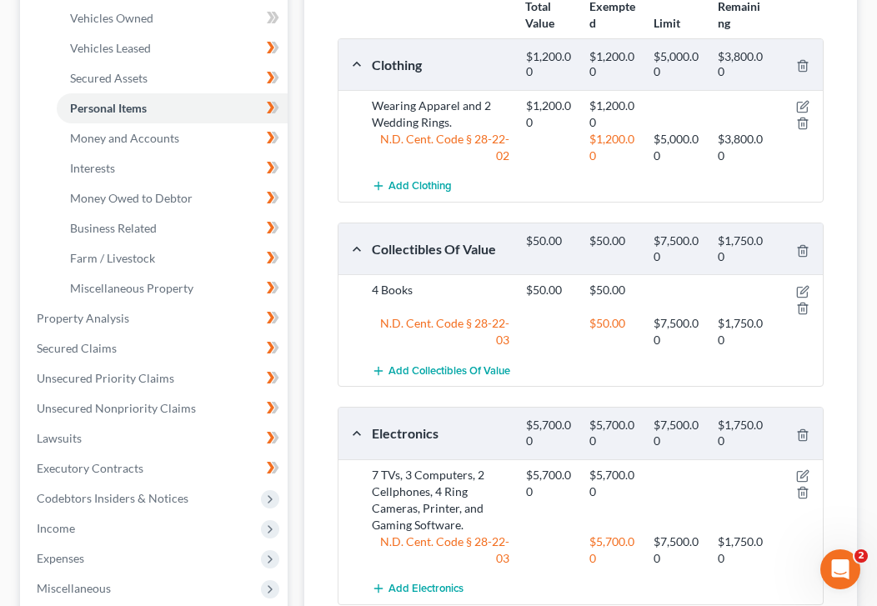
scroll to position [423, 0]
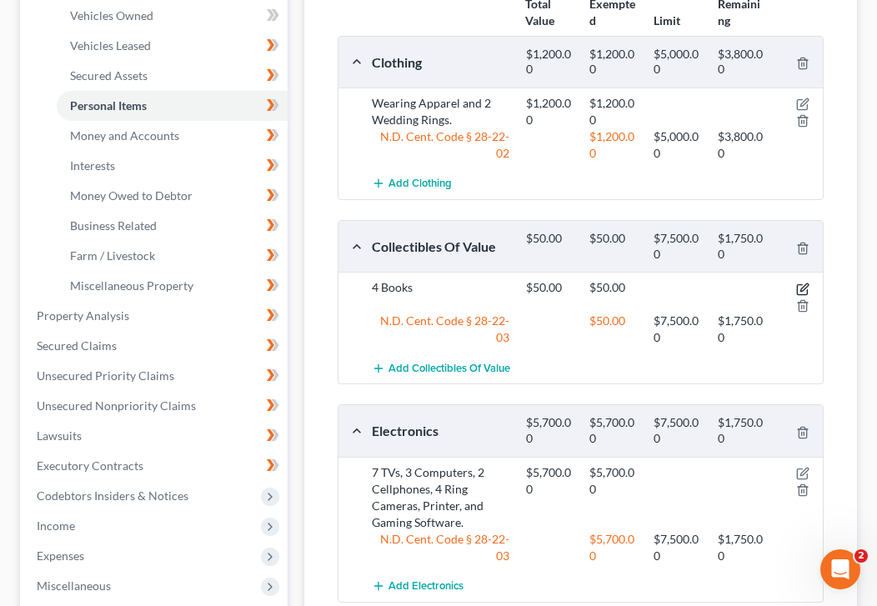
click at [804, 283] on icon "button" at bounding box center [804, 287] width 8 height 8
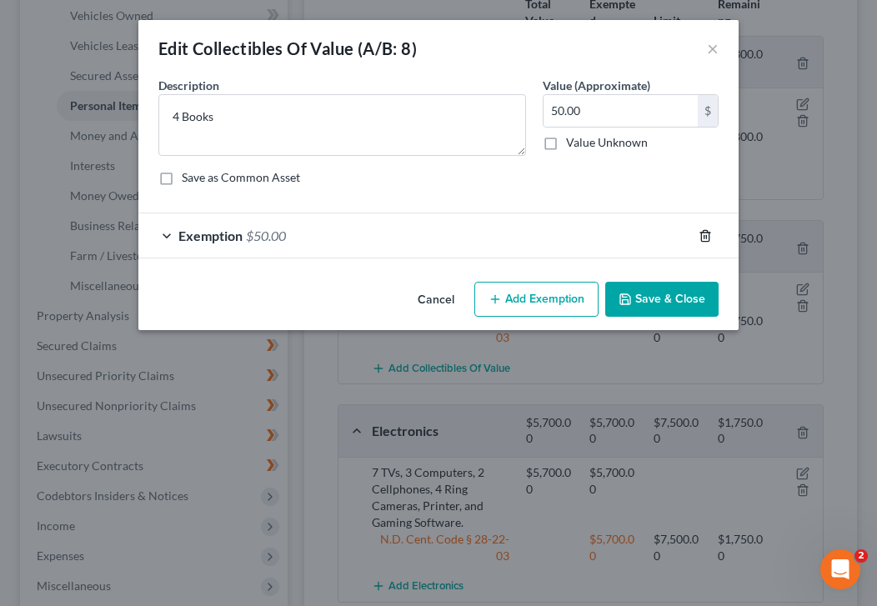
click at [706, 235] on line "button" at bounding box center [706, 236] width 0 height 3
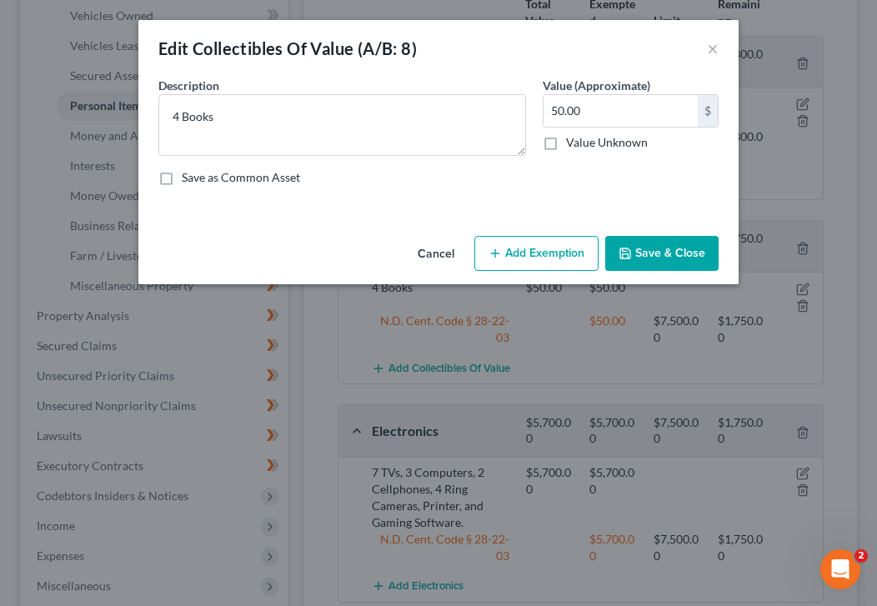
click at [445, 253] on button "Cancel" at bounding box center [435, 254] width 63 height 33
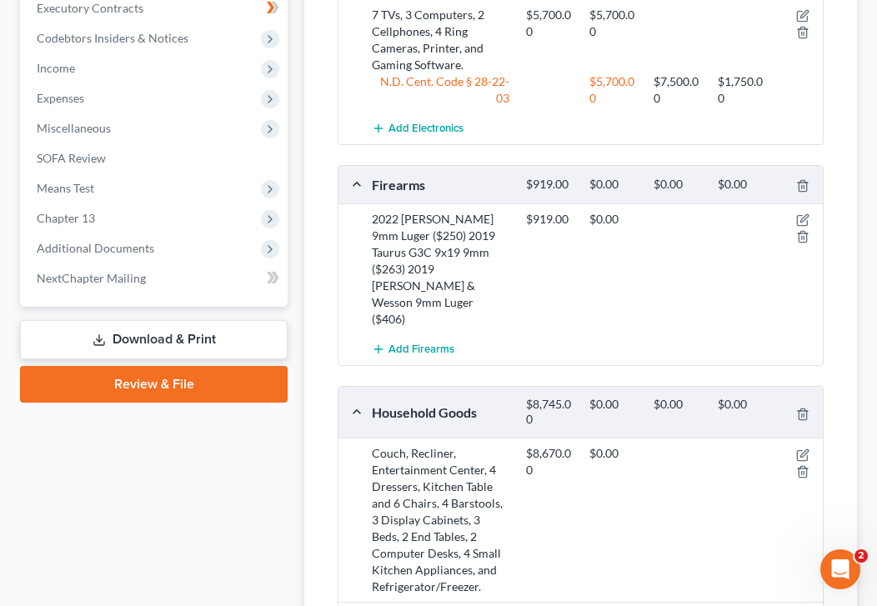
scroll to position [879, 0]
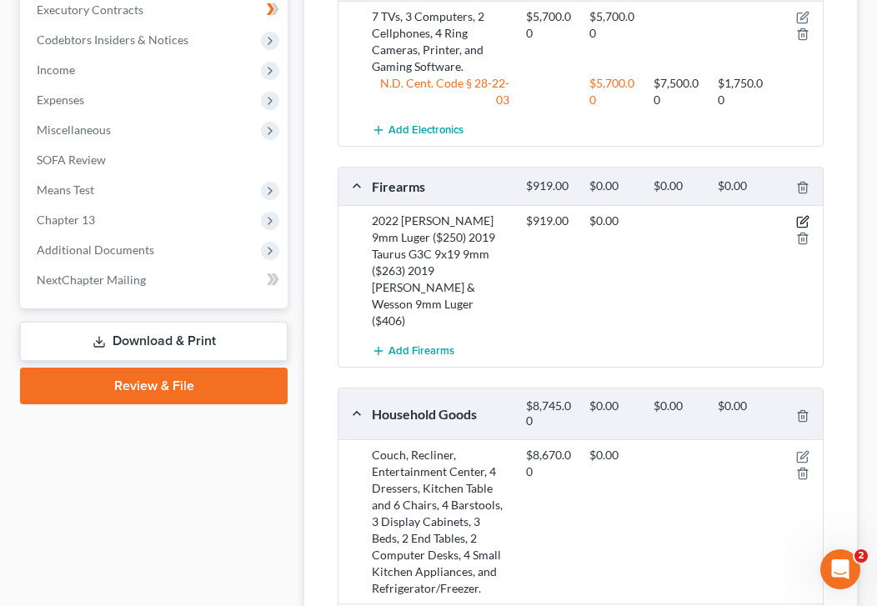
click at [798, 215] on icon "button" at bounding box center [802, 221] width 13 height 13
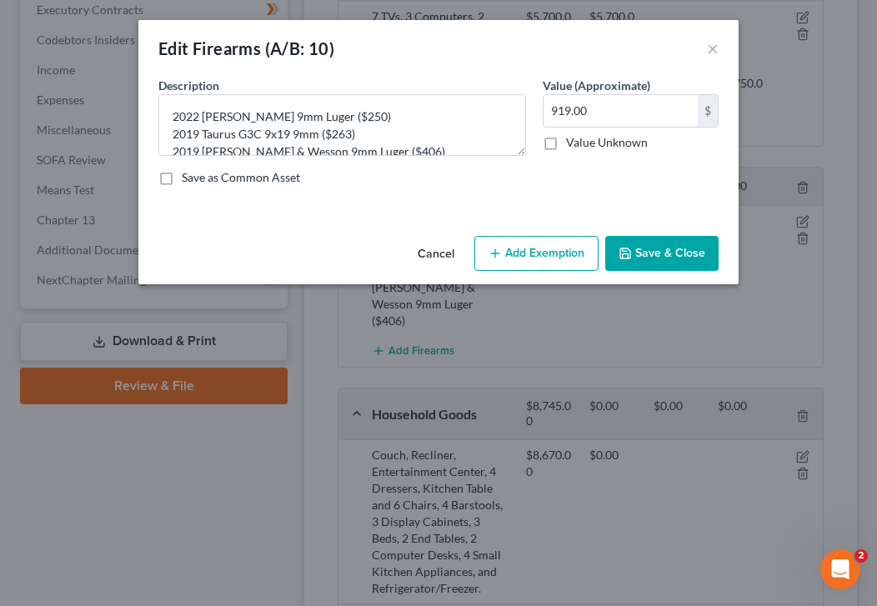
click at [547, 248] on button "Add Exemption" at bounding box center [536, 253] width 124 height 35
select select "2"
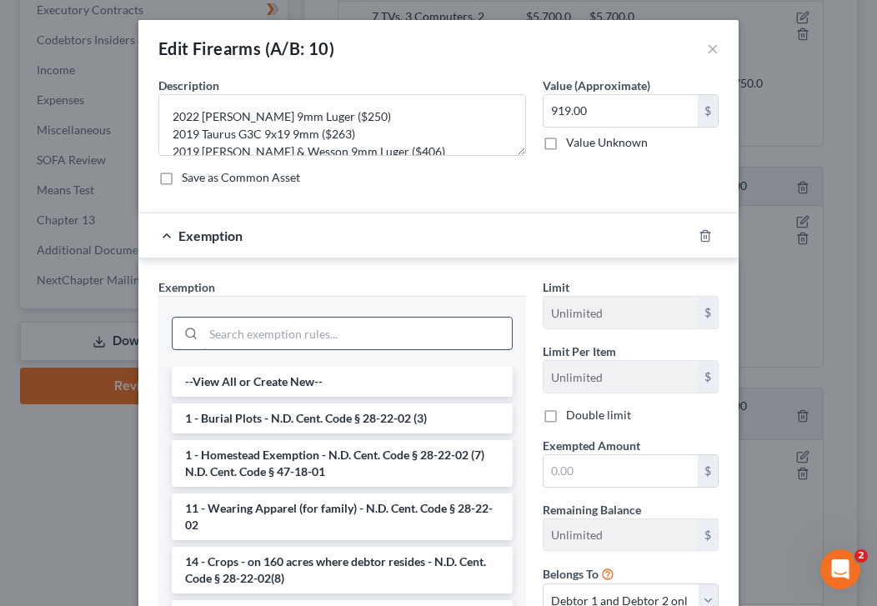
click at [278, 324] on input "search" at bounding box center [357, 334] width 308 height 32
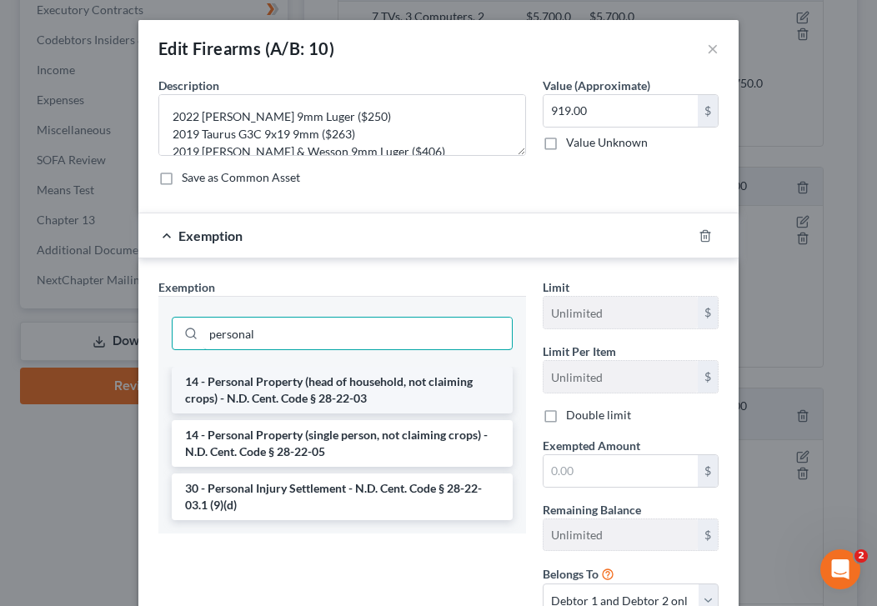
type input "personal"
click at [277, 394] on li "14 - Personal Property (head of household, not claiming crops) - N.D. Cent. Cod…" at bounding box center [342, 390] width 341 height 47
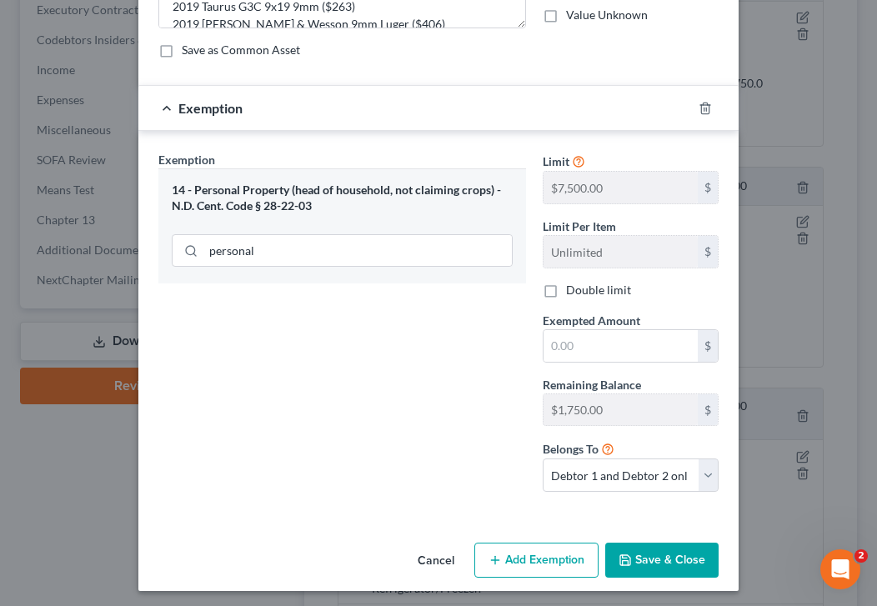
scroll to position [133, 0]
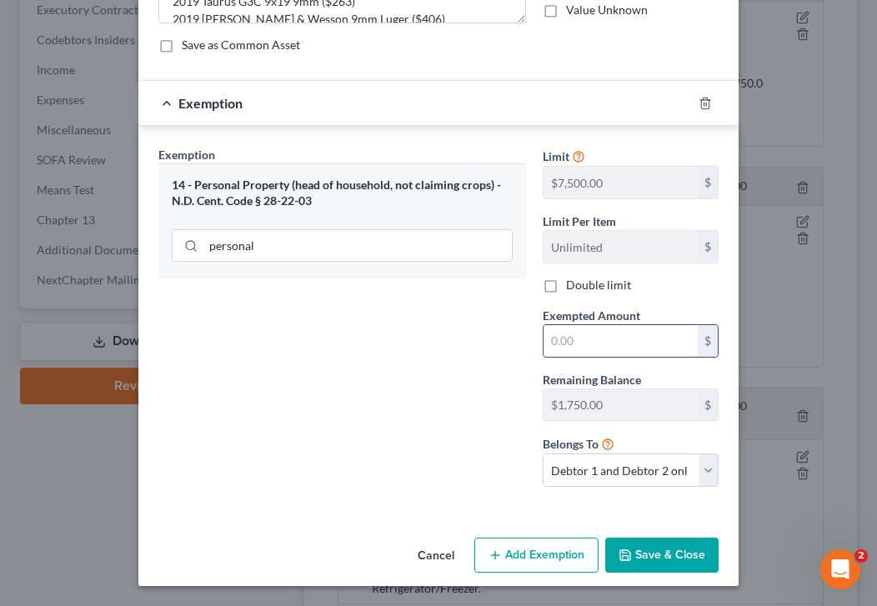
click at [589, 345] on input "text" at bounding box center [621, 341] width 154 height 32
type input "919"
click at [669, 561] on button "Save & Close" at bounding box center [661, 555] width 113 height 35
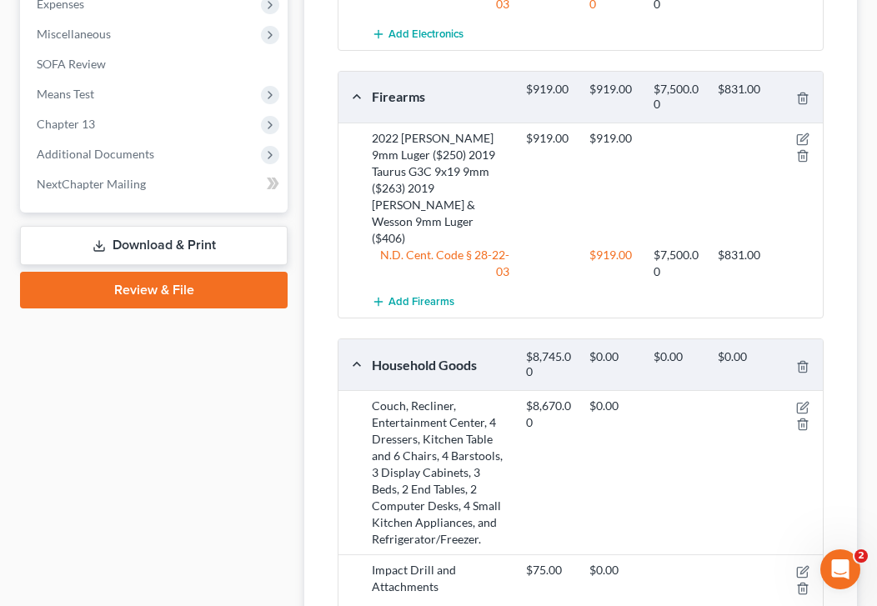
scroll to position [977, 0]
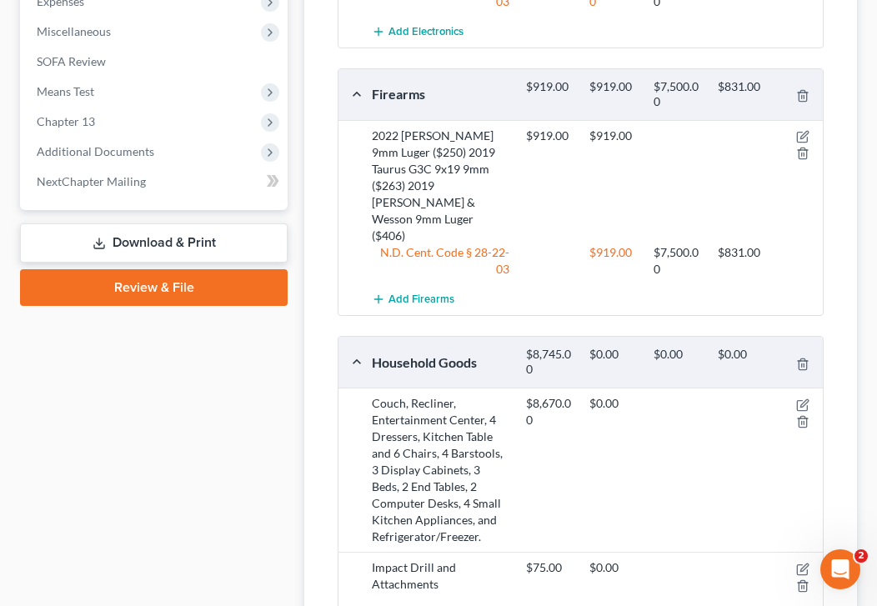
click at [800, 395] on div at bounding box center [799, 411] width 51 height 33
click at [801, 398] on icon "button" at bounding box center [802, 404] width 13 height 13
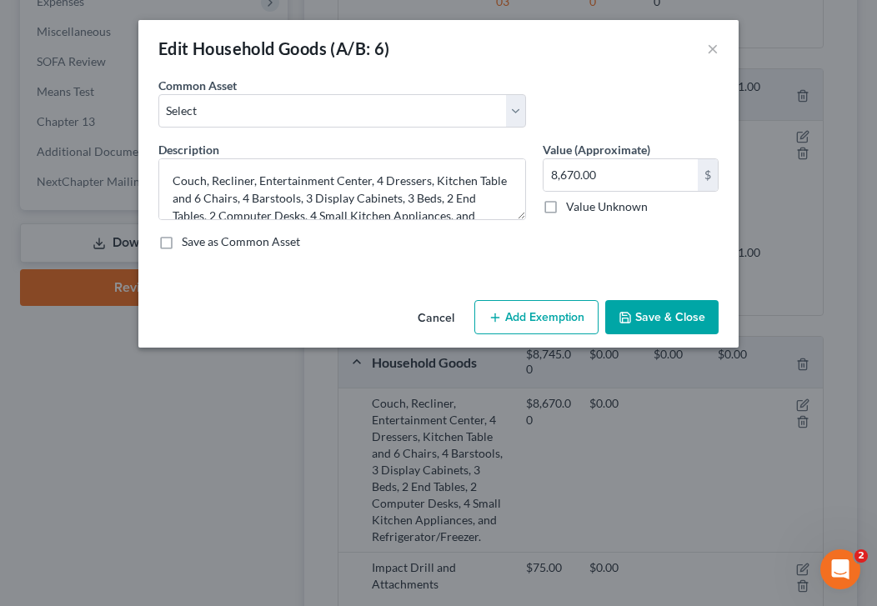
click at [559, 311] on button "Add Exemption" at bounding box center [536, 317] width 124 height 35
select select "2"
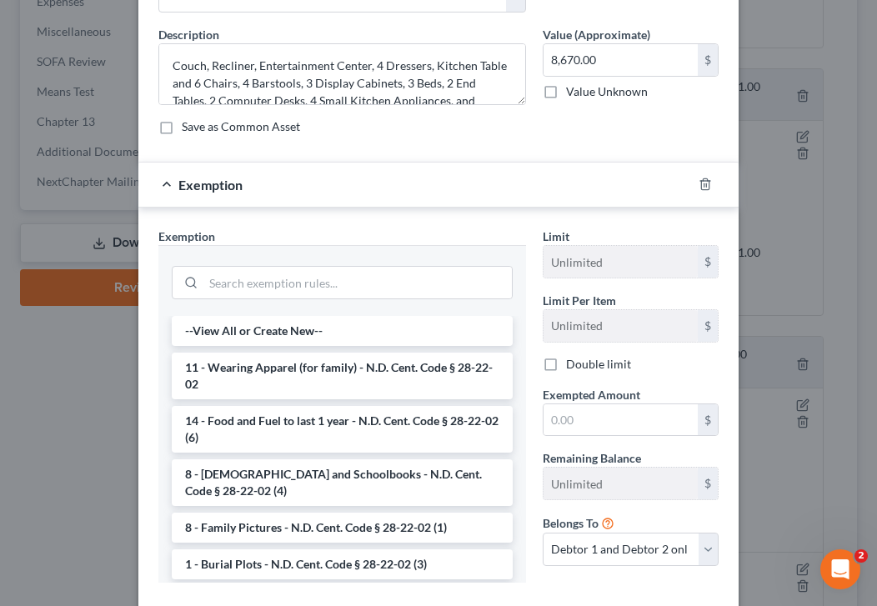
scroll to position [126, 0]
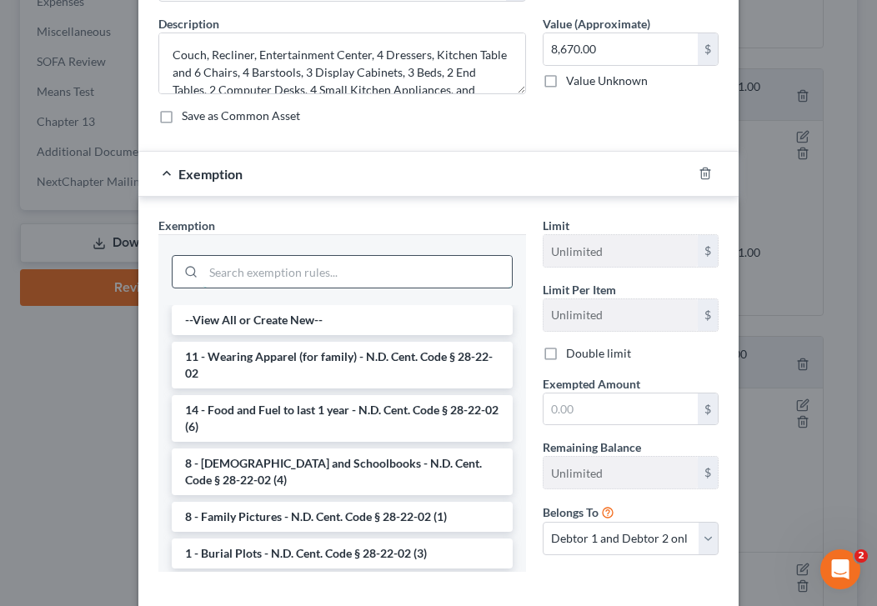
click at [312, 274] on input "search" at bounding box center [357, 272] width 308 height 32
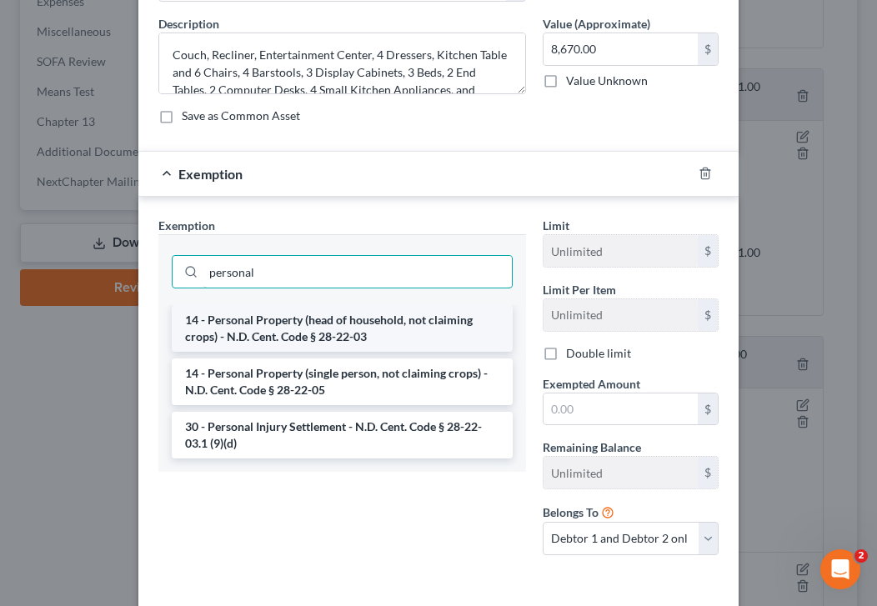
type input "personal"
click at [327, 333] on li "14 - Personal Property (head of household, not claiming crops) - N.D. Cent. Cod…" at bounding box center [342, 328] width 341 height 47
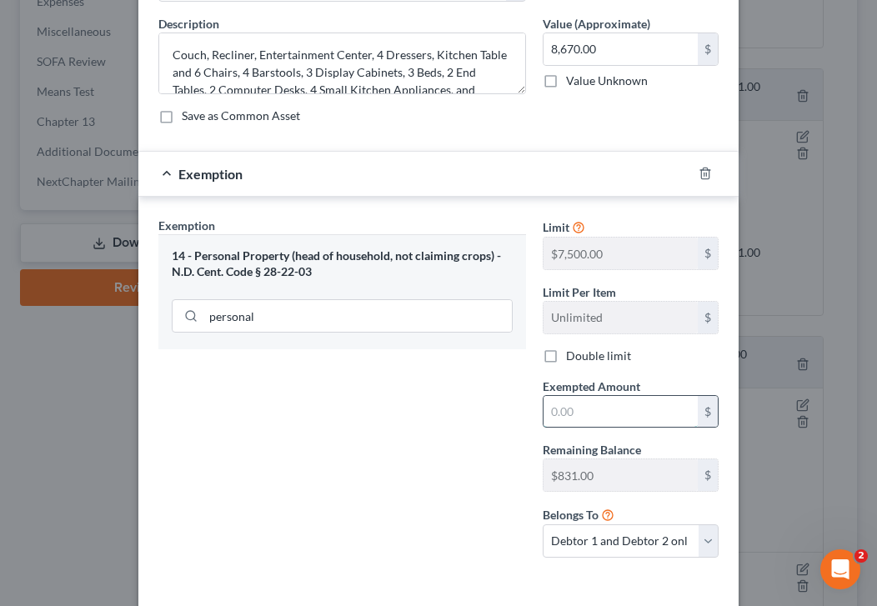
click at [572, 409] on input "text" at bounding box center [621, 412] width 154 height 32
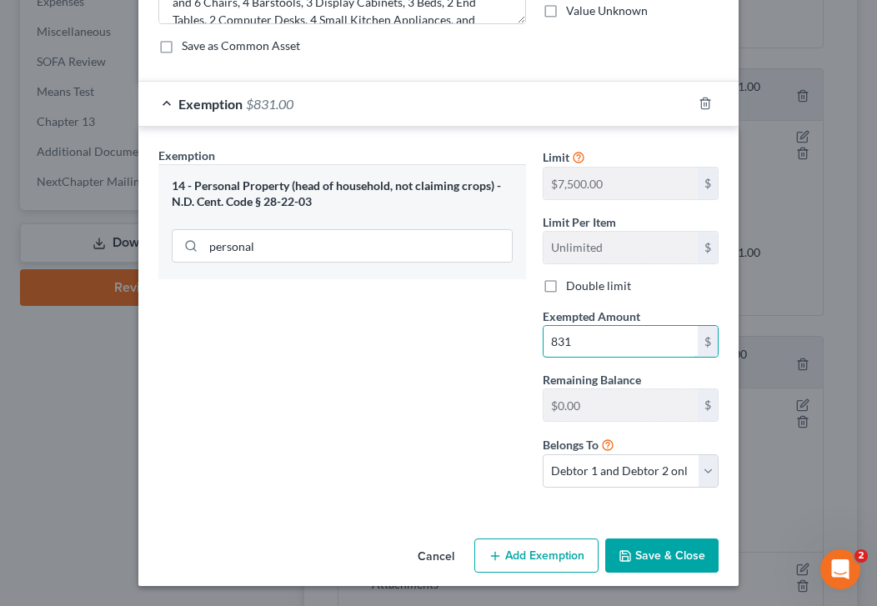
type input "831"
click at [652, 555] on button "Save & Close" at bounding box center [661, 556] width 113 height 35
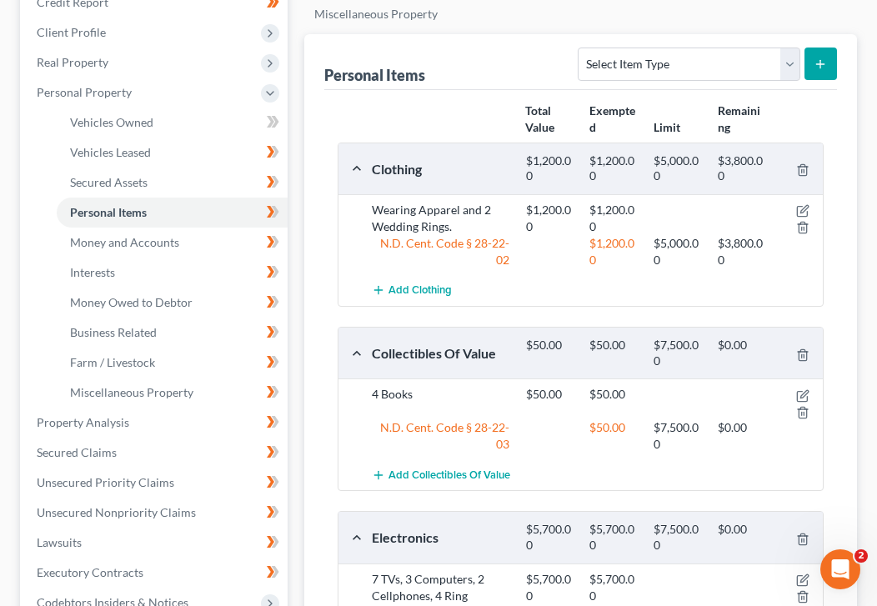
scroll to position [317, 0]
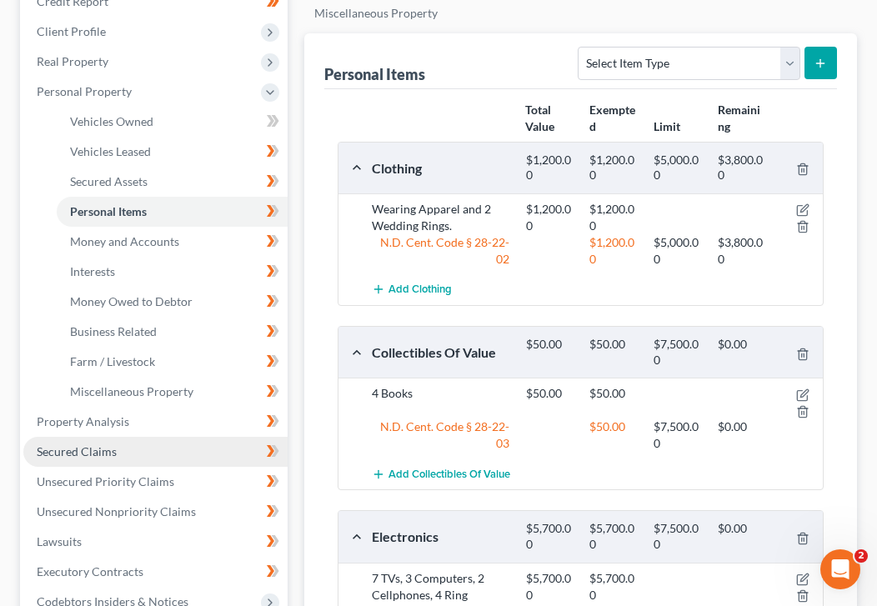
click at [93, 444] on span "Secured Claims" at bounding box center [77, 451] width 80 height 14
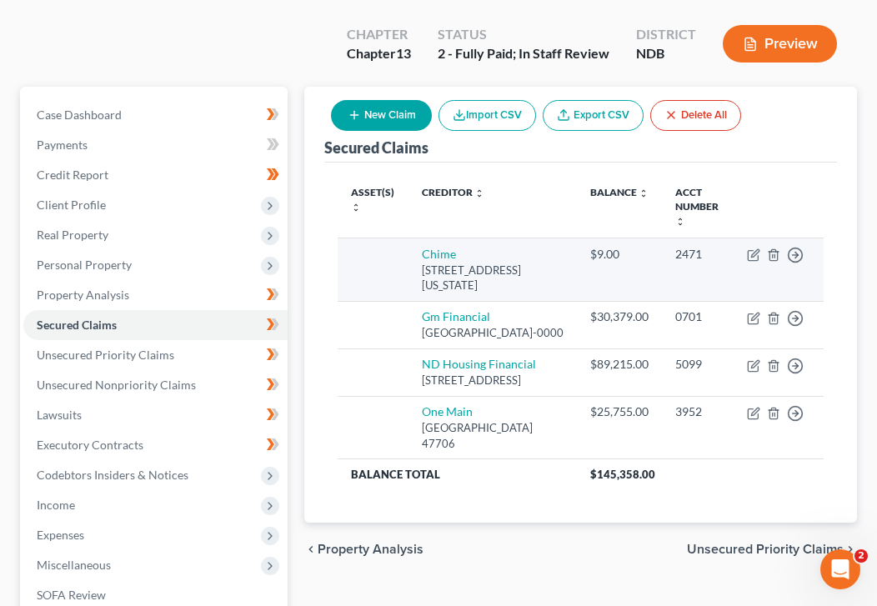
scroll to position [139, 0]
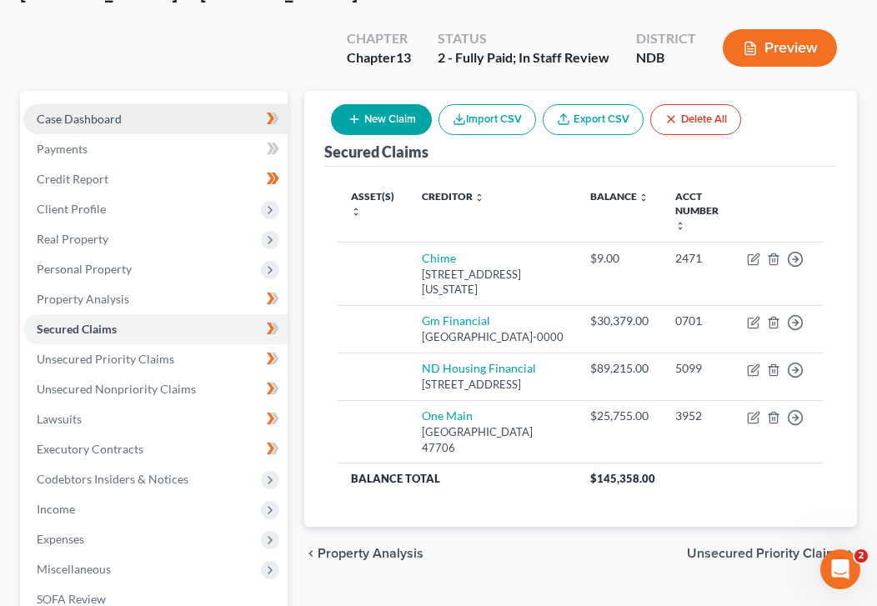
click at [222, 104] on link "Case Dashboard" at bounding box center [155, 119] width 264 height 30
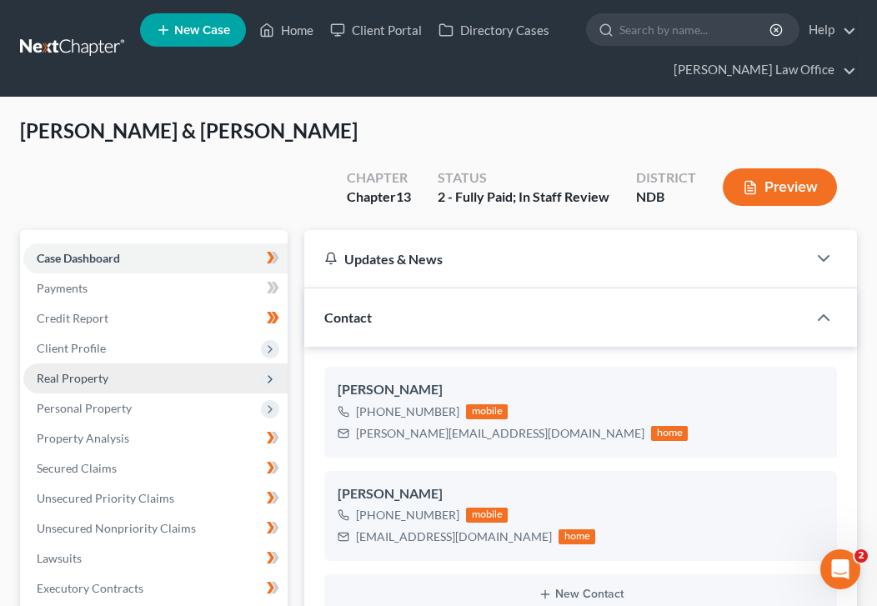
click at [121, 363] on span "Real Property" at bounding box center [155, 378] width 264 height 30
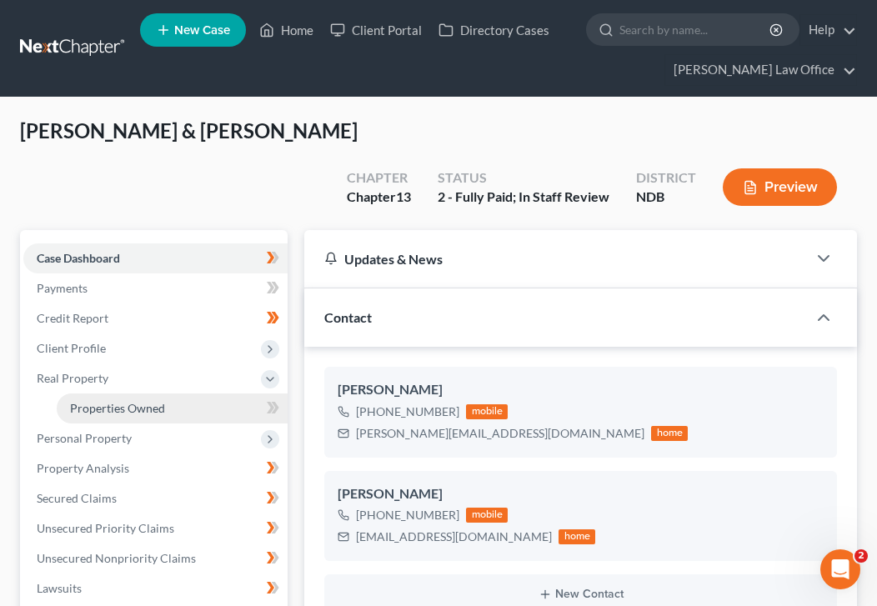
click at [143, 401] on span "Properties Owned" at bounding box center [117, 408] width 95 height 14
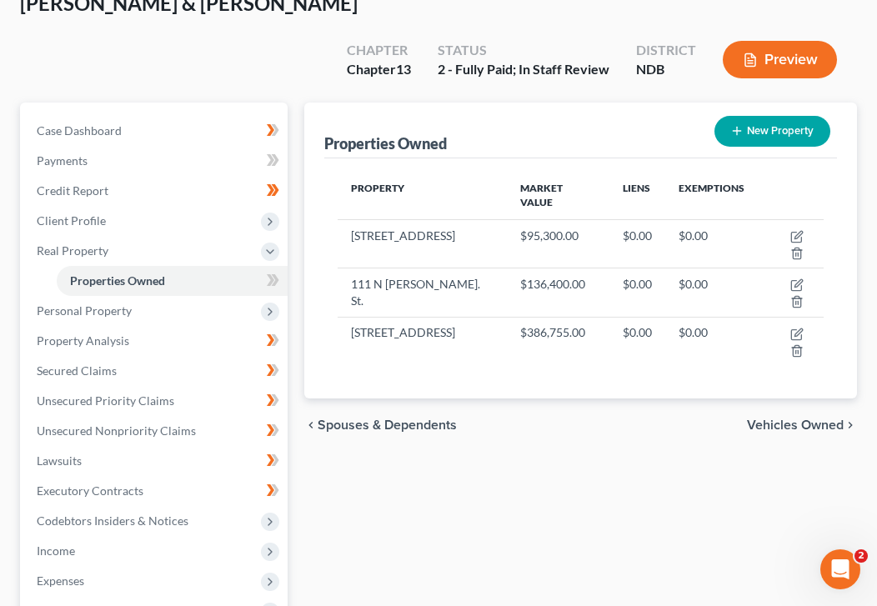
scroll to position [128, 0]
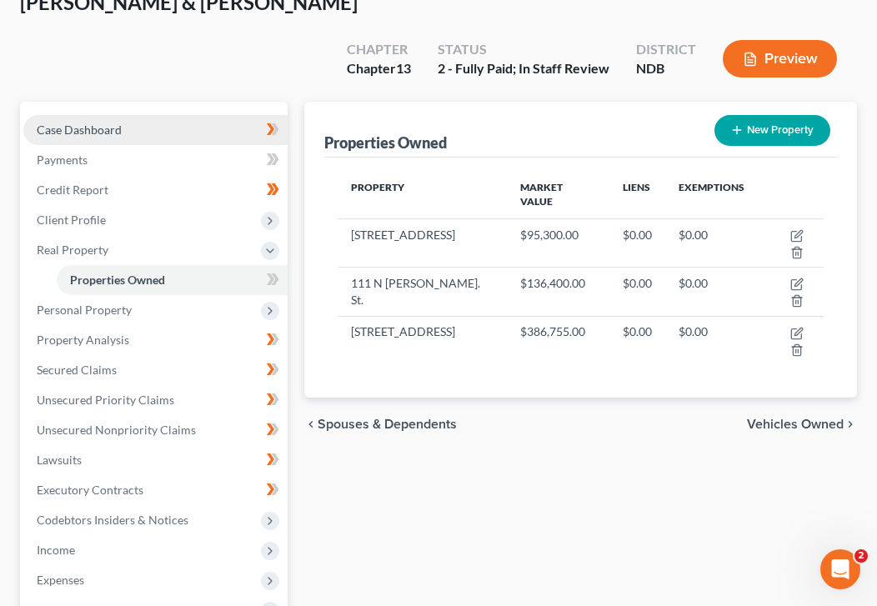
click at [102, 123] on span "Case Dashboard" at bounding box center [79, 130] width 85 height 14
